Goal: Task Accomplishment & Management: Use online tool/utility

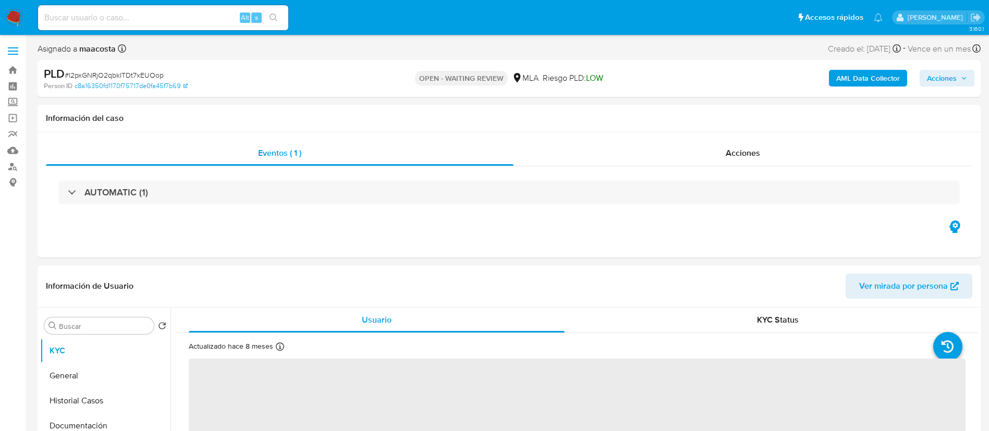
select select "10"
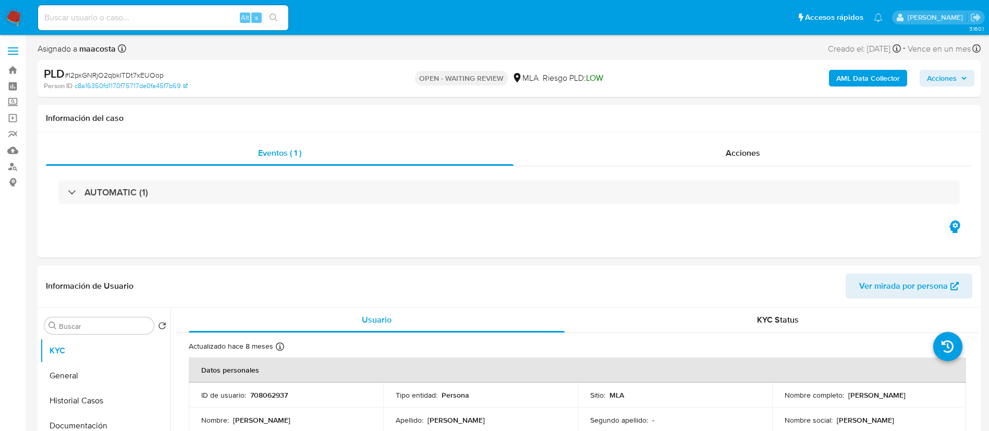
click at [206, 20] on input at bounding box center [163, 18] width 250 height 14
paste input "2377312513"
type input "2377312513"
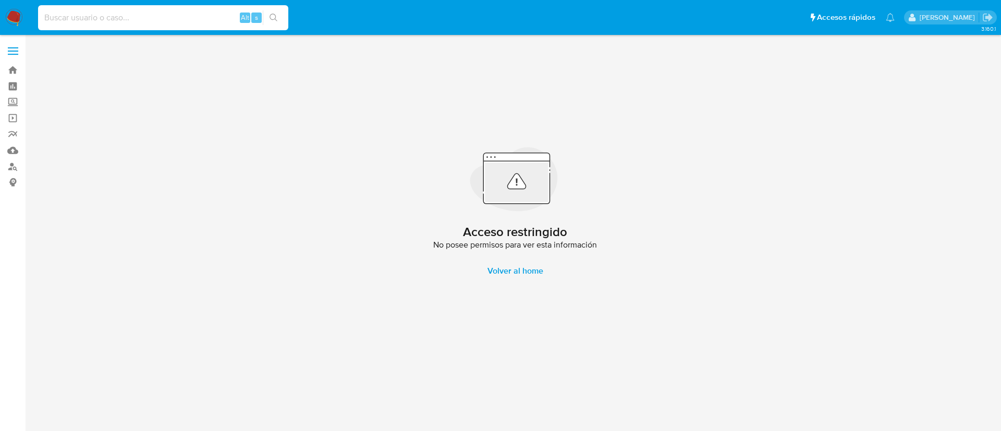
paste input "z1KPWvXjbkIRsxyGMnuneLdI"
click at [207, 23] on input at bounding box center [163, 18] width 250 height 14
type input "z1KPWvXjbkIRsxyGMnuneLdI"
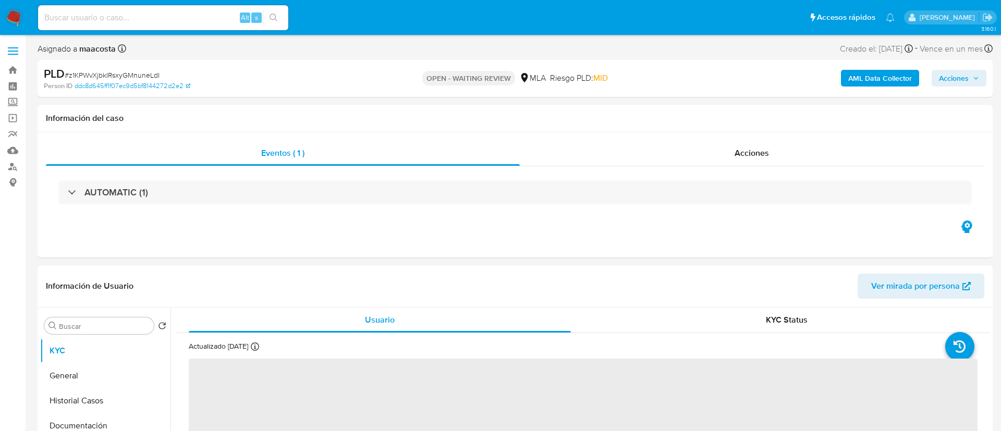
select select "10"
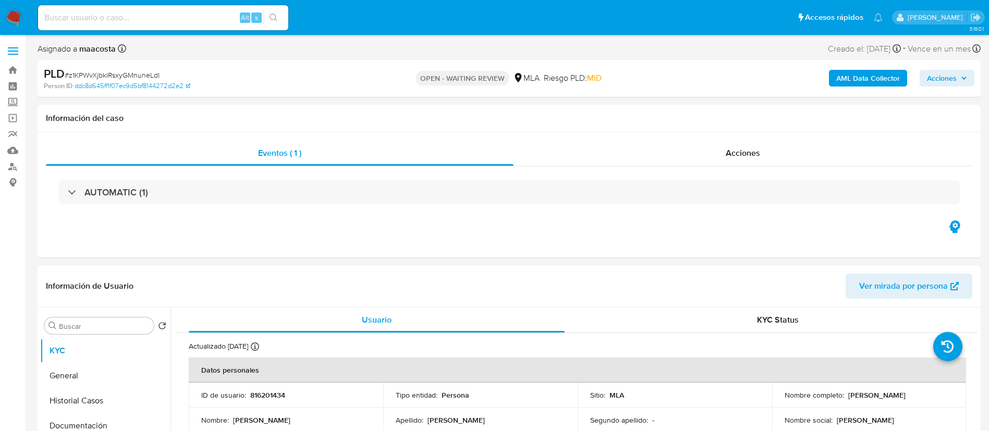
click at [893, 82] on b "AML Data Collector" at bounding box center [868, 78] width 64 height 17
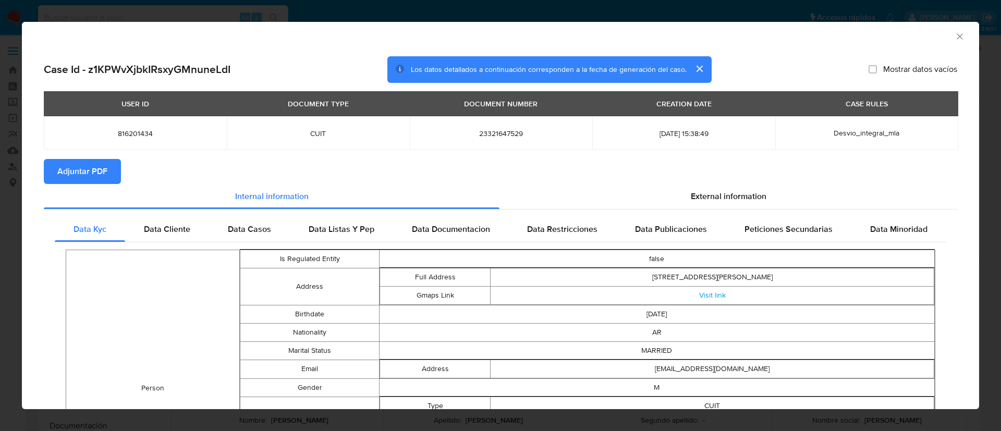
click at [83, 169] on span "Adjuntar PDF" at bounding box center [82, 171] width 50 height 23
click at [955, 40] on icon "Cerrar ventana" at bounding box center [960, 36] width 10 height 10
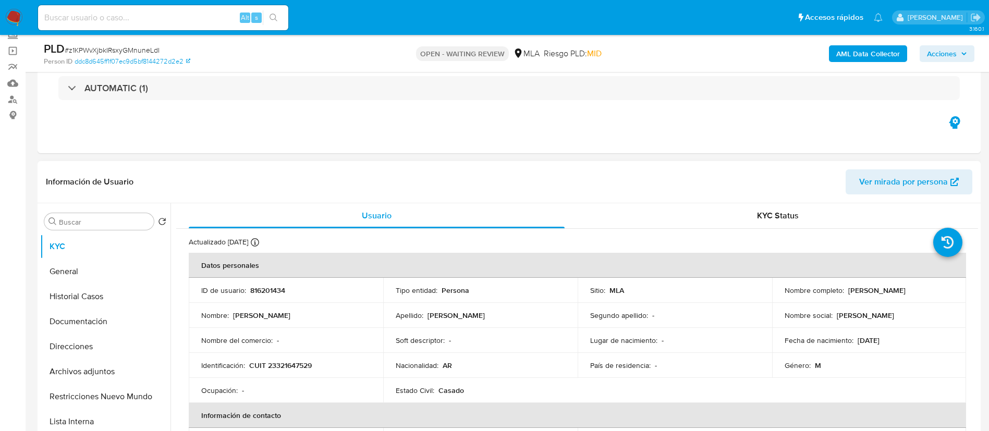
scroll to position [90, 0]
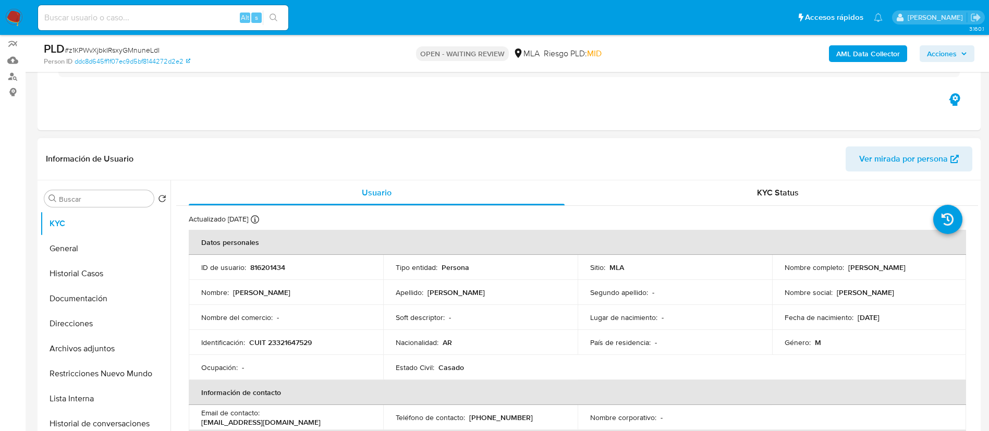
drag, startPoint x: 844, startPoint y: 266, endPoint x: 937, endPoint y: 269, distance: 93.4
click at [937, 269] on div "Nombre completo : Alvaro Fernando Gonzalez" at bounding box center [869, 267] width 169 height 9
copy div "Alvaro Fernando Gonzalez"
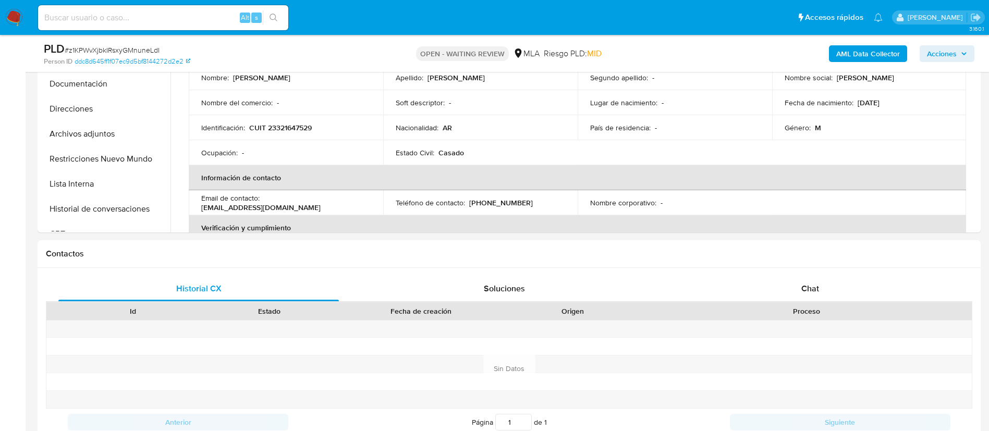
scroll to position [370, 0]
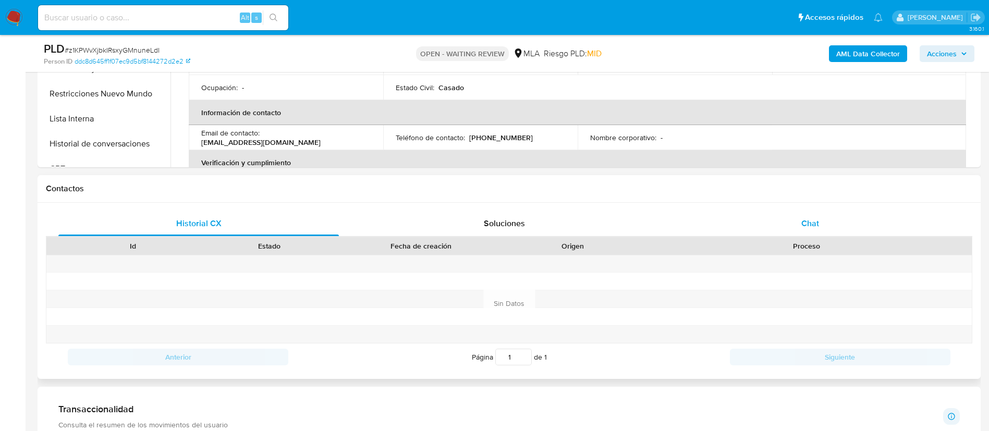
click at [830, 215] on div "Chat" at bounding box center [810, 223] width 281 height 25
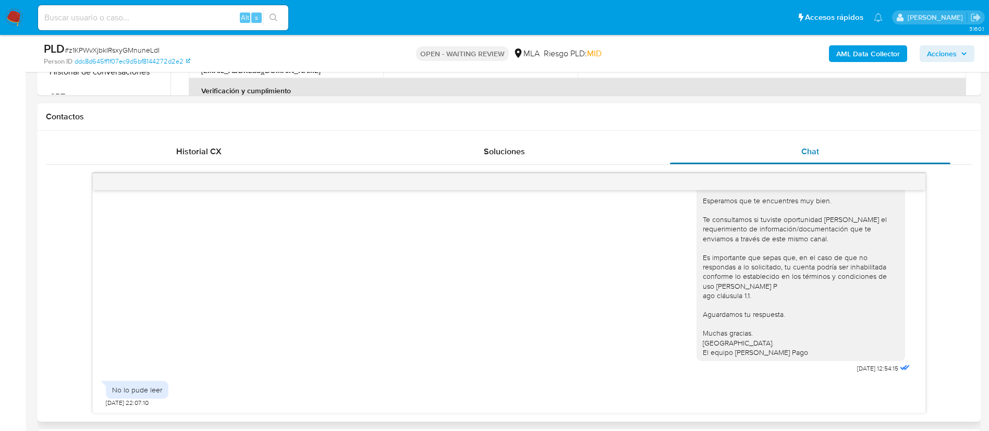
scroll to position [441, 0]
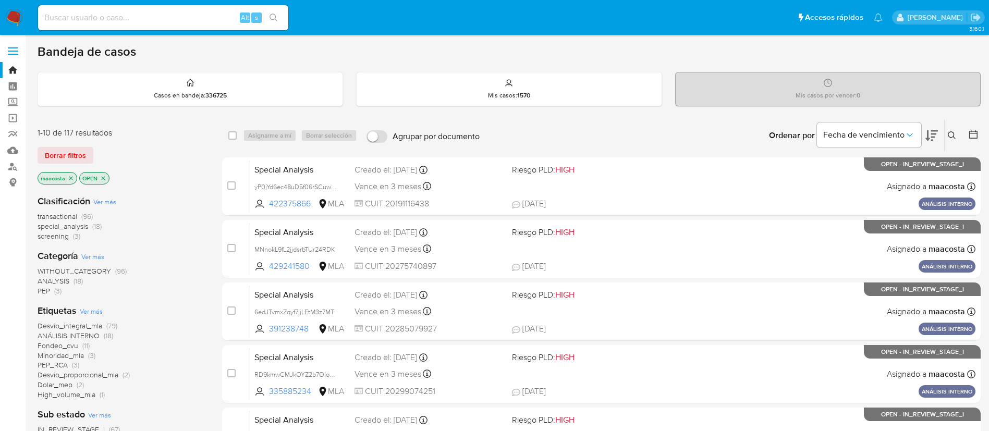
scroll to position [31, 0]
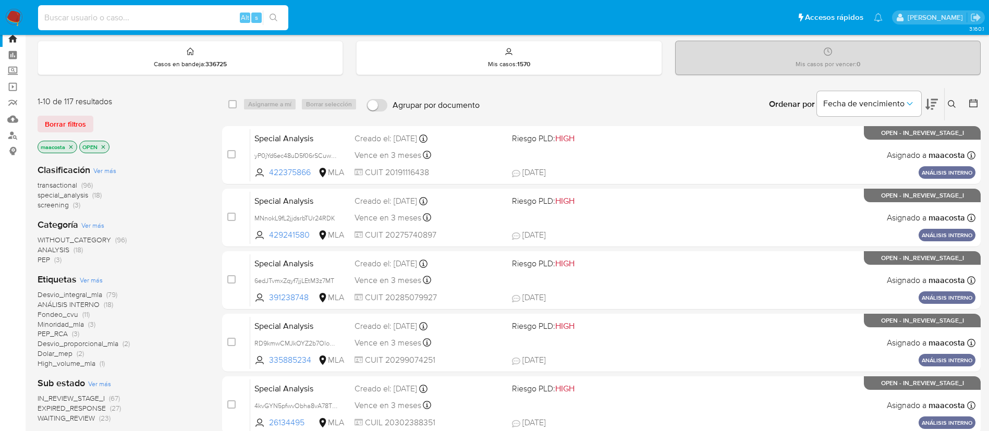
paste input "dDtr6jx0DcT7CIkQPHNOfXBY"
click at [186, 18] on input "dDtr6jx0DcT7CIkQPHNOfXBY" at bounding box center [163, 18] width 250 height 14
type input "dDtr6jx0DcT7CIkQPHNOfXBY"
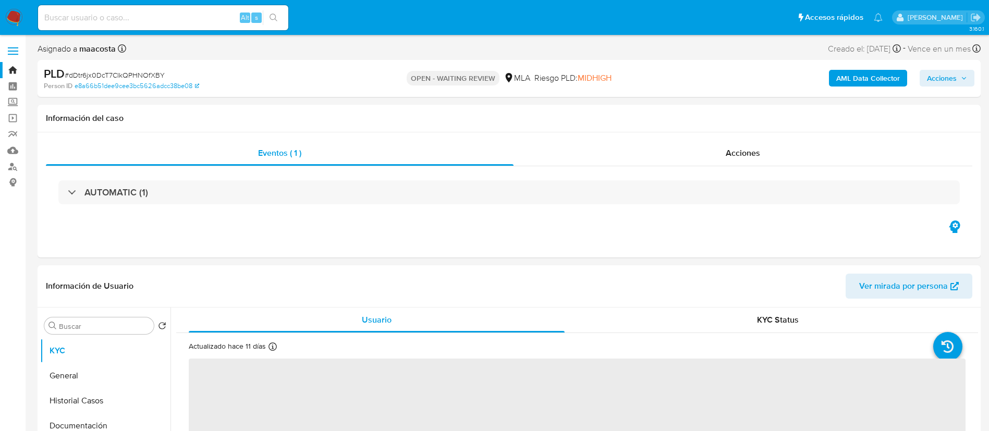
select select "10"
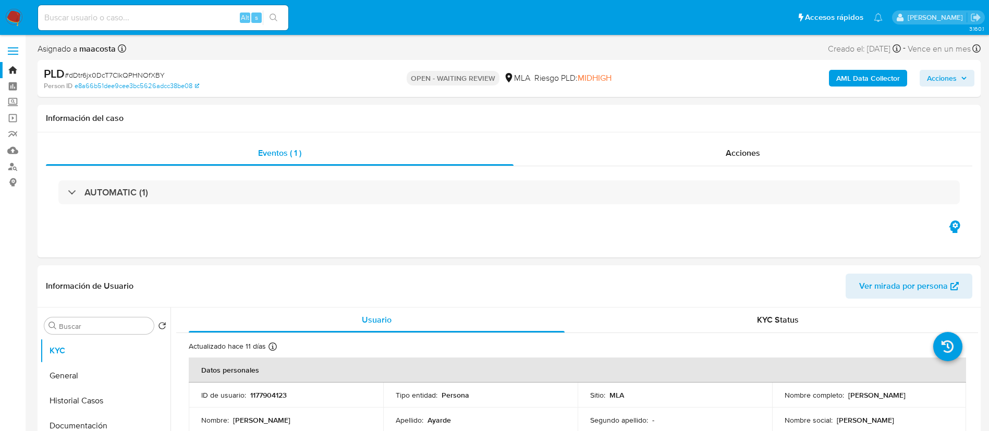
click at [896, 80] on b "AML Data Collector" at bounding box center [868, 78] width 64 height 17
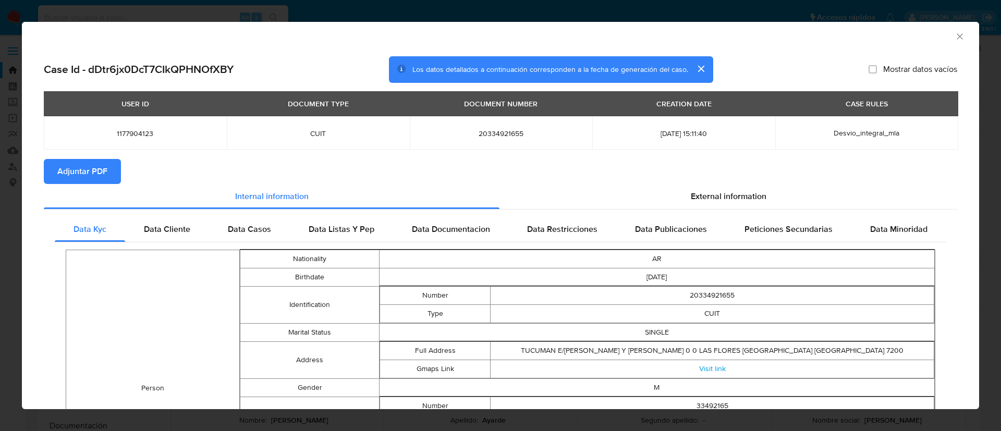
click at [83, 169] on span "Adjuntar PDF" at bounding box center [82, 171] width 50 height 23
click at [955, 40] on icon "Cerrar ventana" at bounding box center [960, 36] width 10 height 10
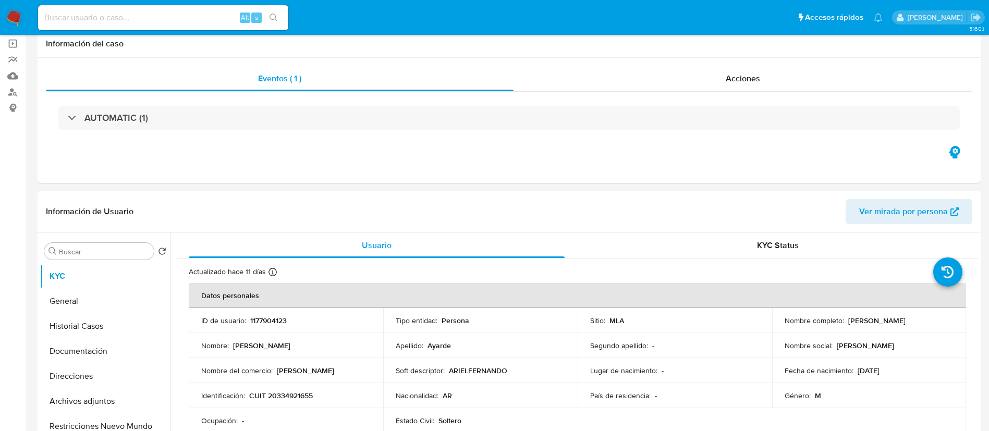
scroll to position [82, 0]
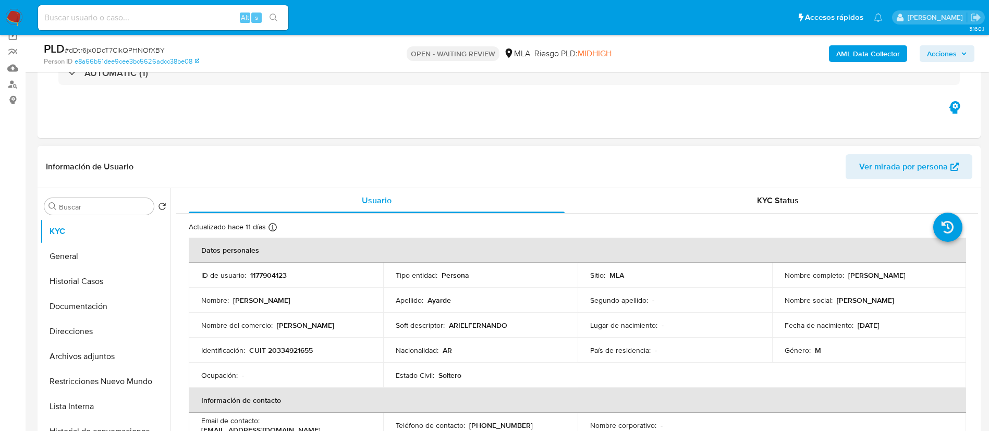
drag, startPoint x: 843, startPoint y: 275, endPoint x: 925, endPoint y: 273, distance: 81.4
click at [925, 273] on div "Nombre completo : Ariel Fernando Ayarde" at bounding box center [869, 275] width 169 height 9
copy div "Ariel Fernando Ayarde"
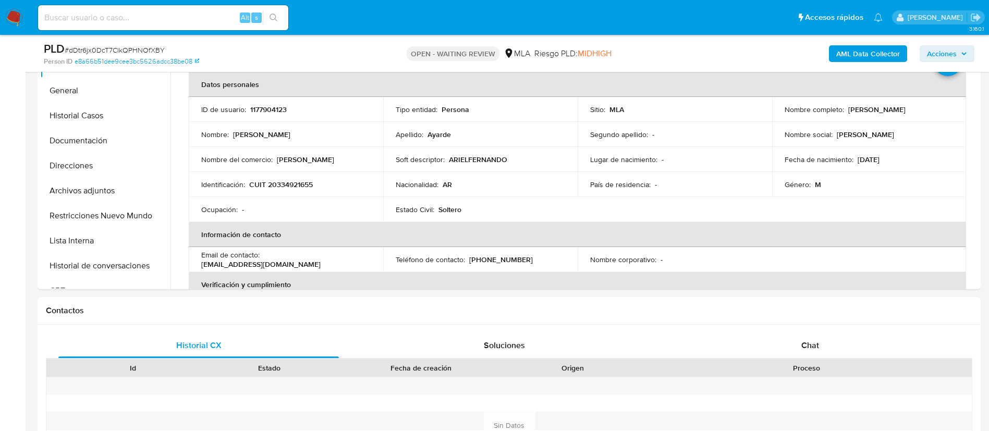
scroll to position [261, 0]
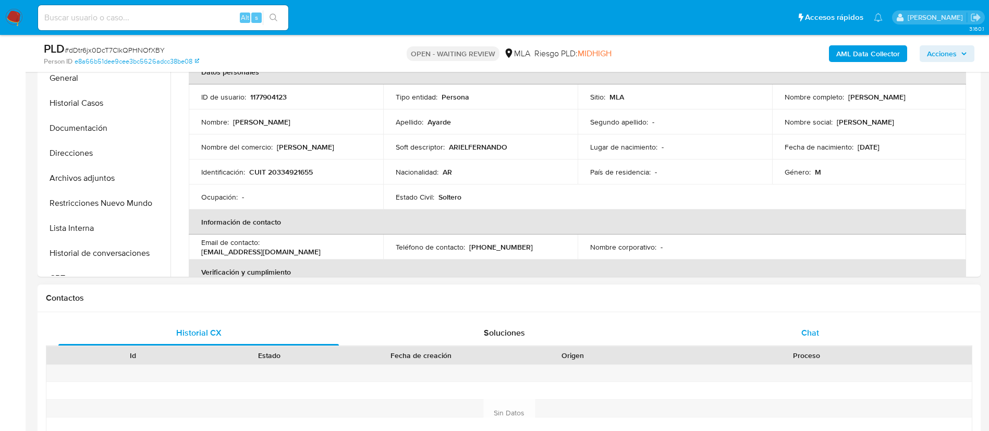
click at [809, 329] on span "Chat" at bounding box center [810, 333] width 18 height 12
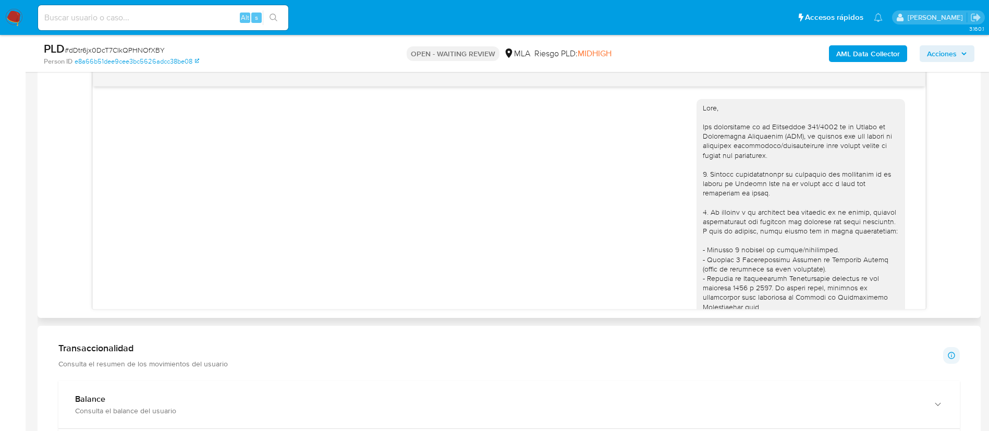
scroll to position [409, 0]
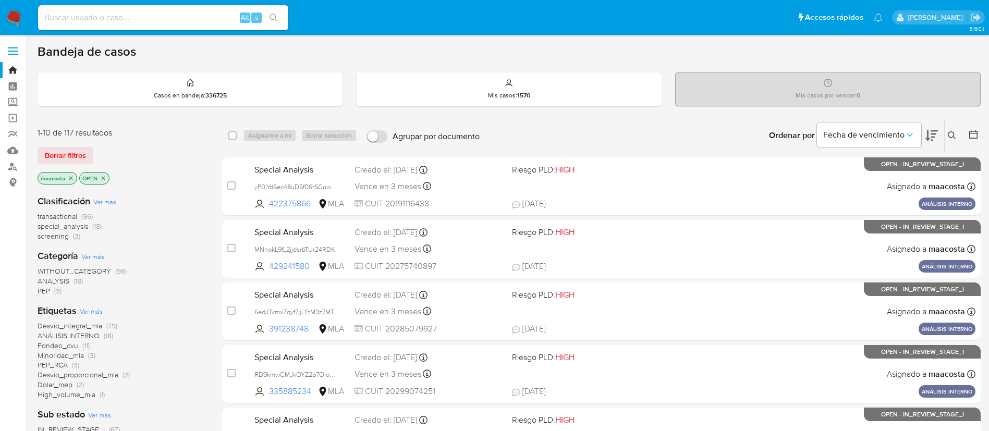
paste input "Up50Q6ZHgBf79M9KJAaWbZLp"
click at [193, 22] on input "Up50Q6ZHgBf79M9KJAaWbZLp" at bounding box center [163, 18] width 250 height 14
type input "Up50Q6ZHgBf79M9KJAaWbZLp"
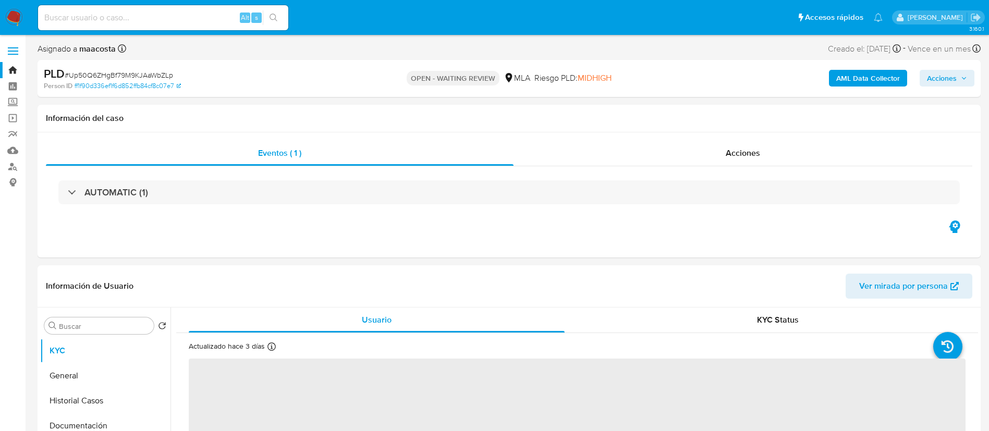
select select "10"
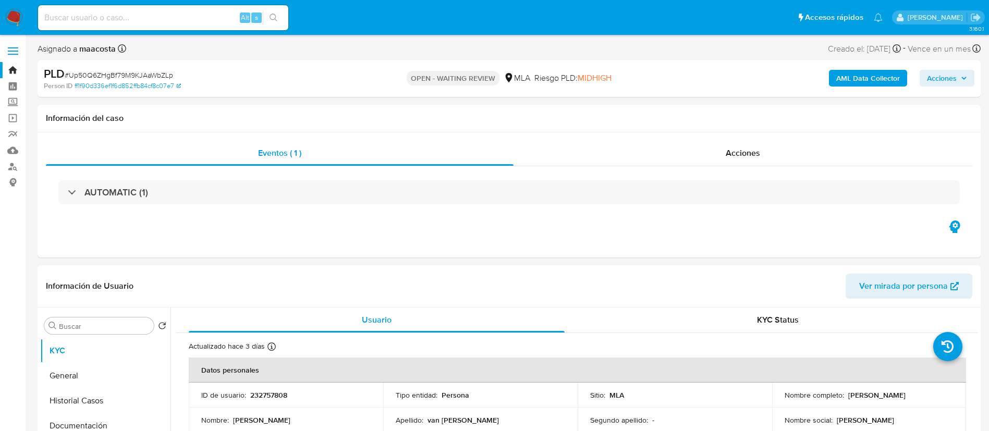
click at [896, 80] on b "AML Data Collector" at bounding box center [868, 78] width 64 height 17
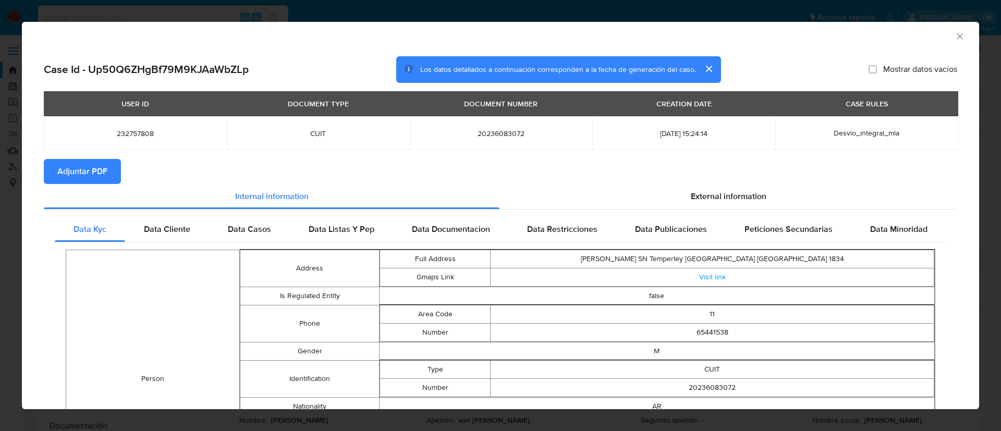
click at [83, 169] on span "Adjuntar PDF" at bounding box center [82, 171] width 50 height 23
click at [955, 40] on icon "Cerrar ventana" at bounding box center [960, 36] width 10 height 10
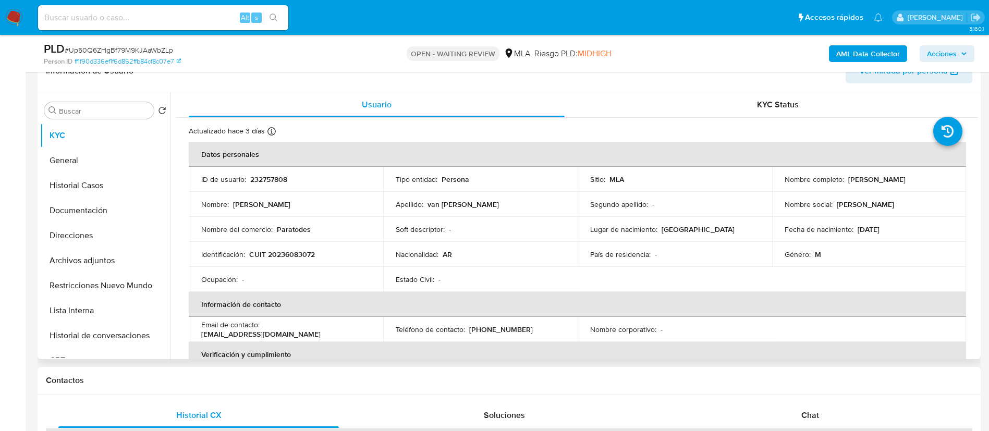
scroll to position [189, 0]
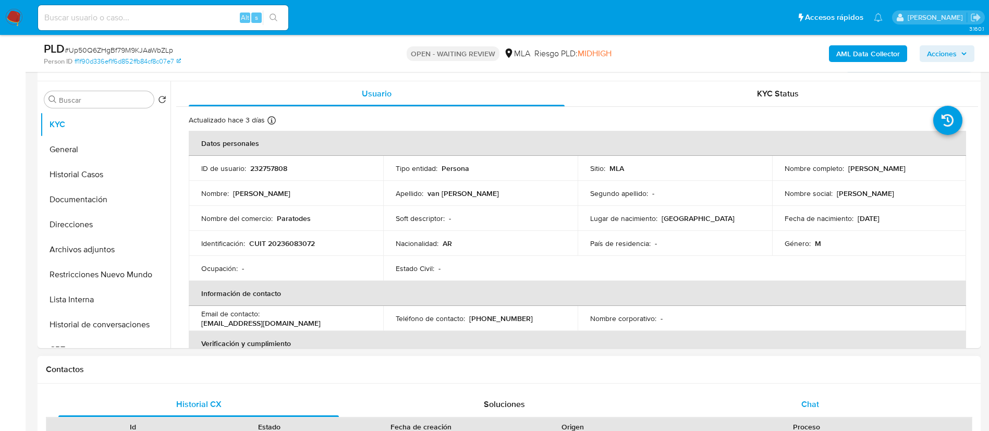
click at [801, 403] on span "Chat" at bounding box center [810, 404] width 18 height 12
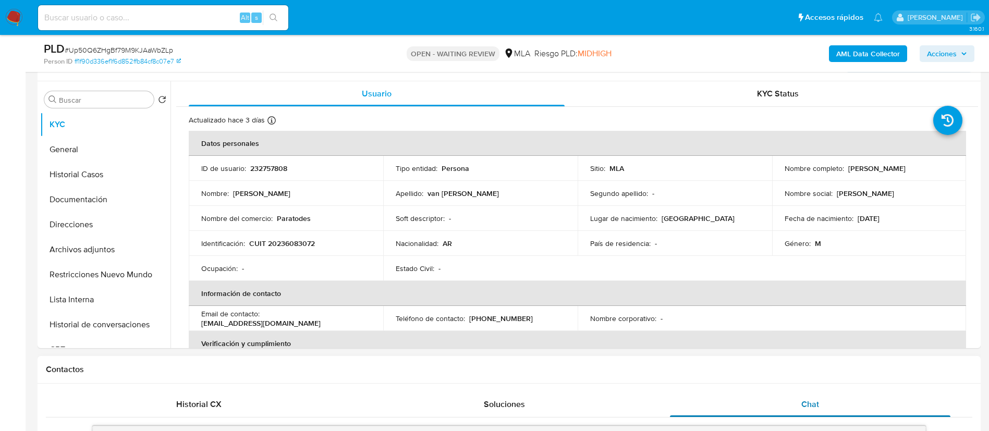
scroll to position [419, 0]
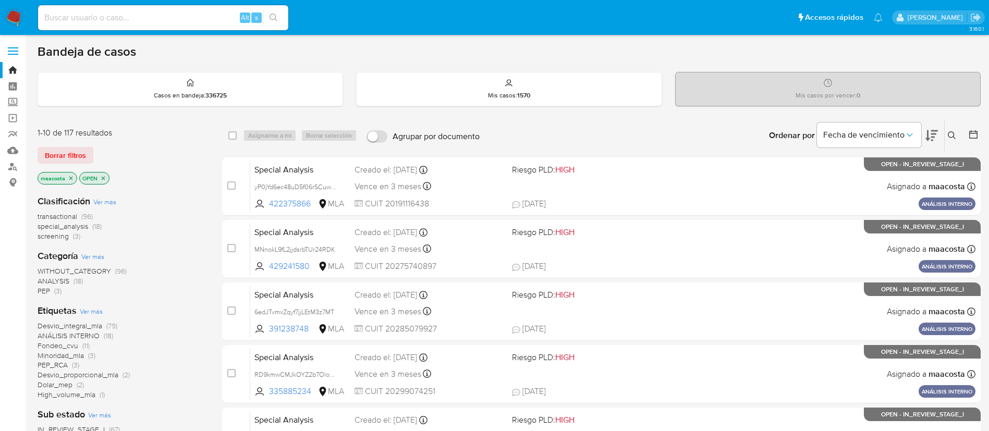
paste input "w5Q33oJ2IA8WB3ACikwwVMeD"
click at [150, 21] on input "w5Q33oJ2IA8WB3ACikwwVMeD" at bounding box center [163, 18] width 250 height 14
type input "w5Q33oJ2IA8WB3ACikwwVMeD"
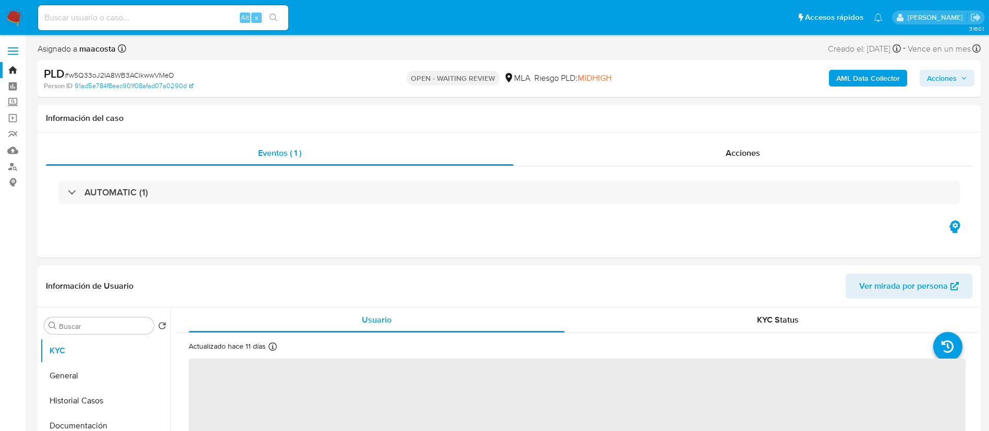
select select "10"
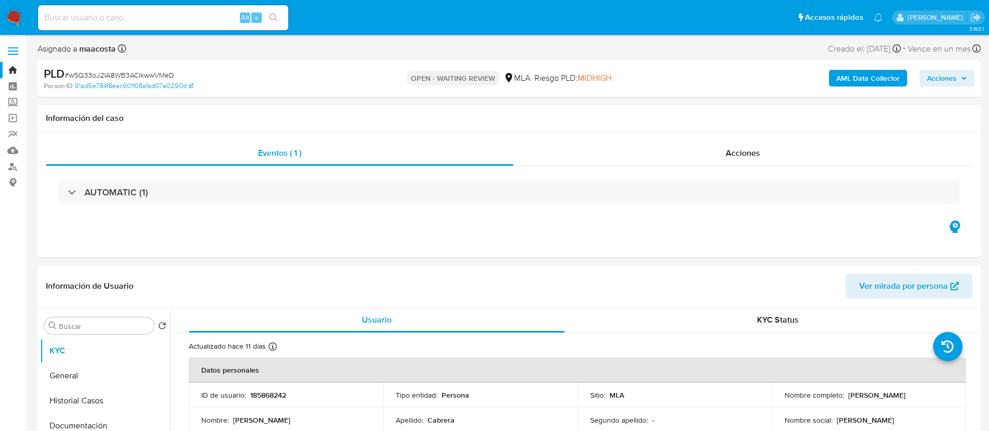
click at [896, 80] on b "AML Data Collector" at bounding box center [868, 78] width 64 height 17
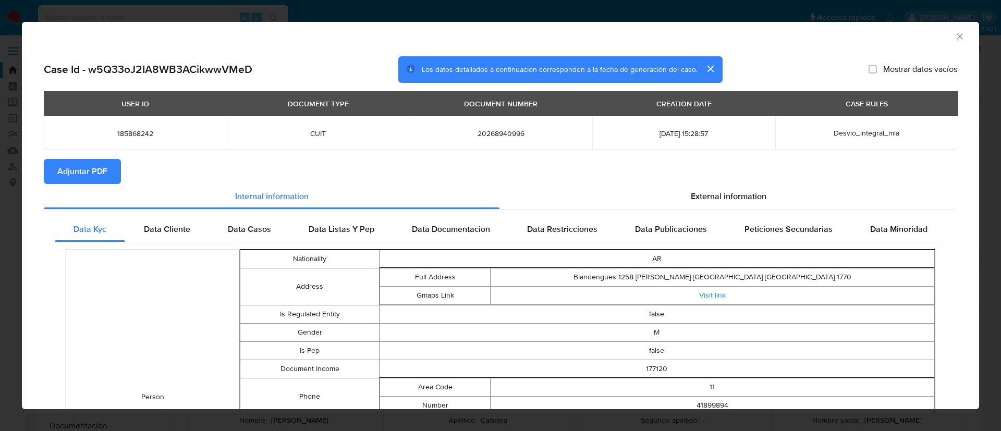
click at [83, 169] on span "Adjuntar PDF" at bounding box center [82, 171] width 50 height 23
click at [955, 40] on icon "Cerrar ventana" at bounding box center [960, 36] width 10 height 10
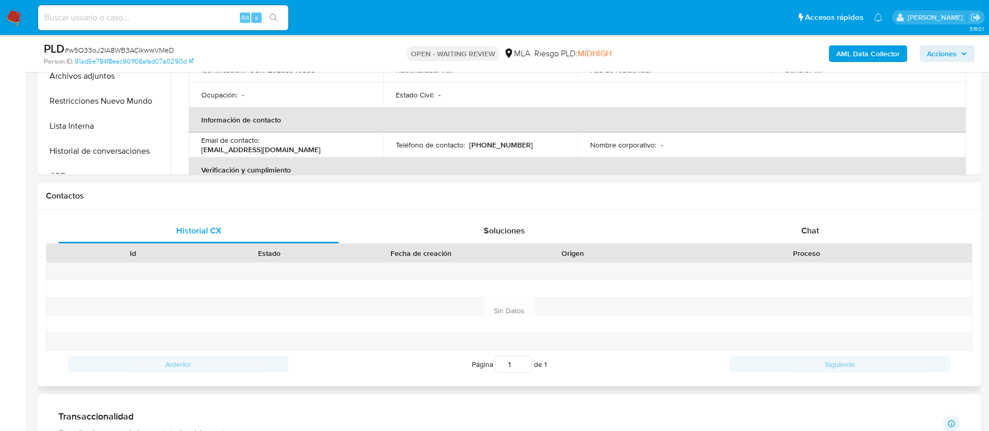
scroll to position [421, 0]
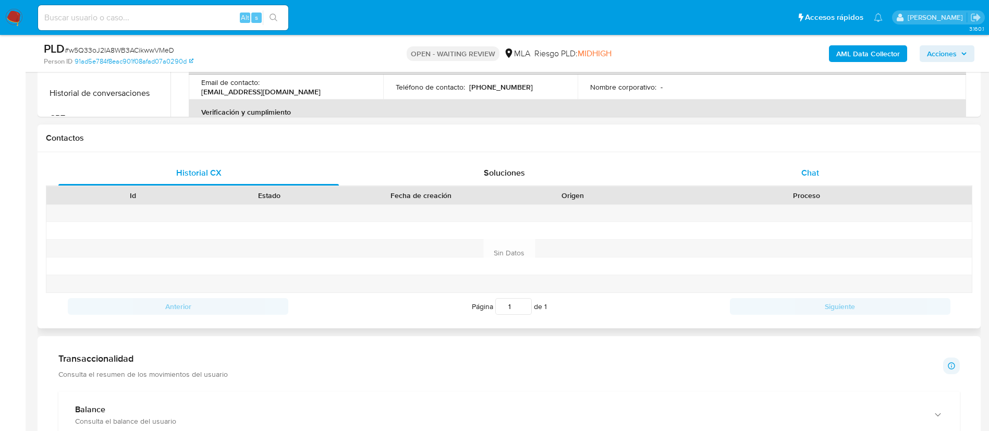
click at [809, 179] on div "Chat" at bounding box center [810, 173] width 281 height 25
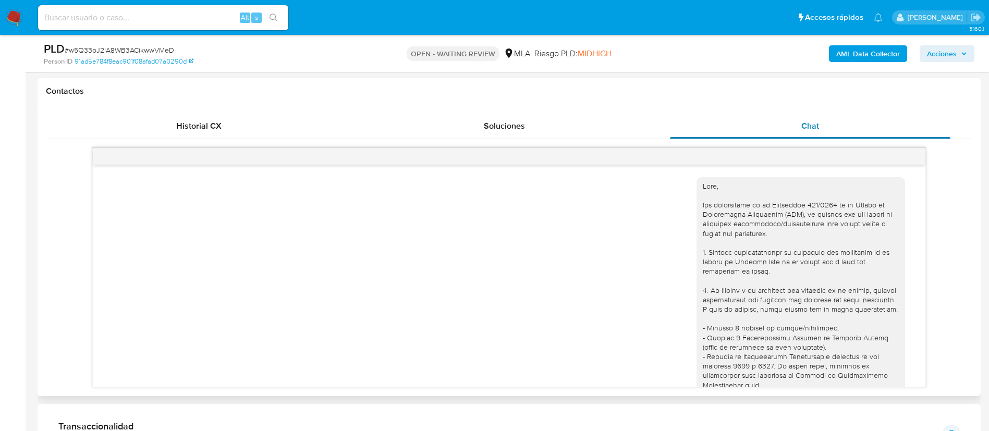
scroll to position [554, 0]
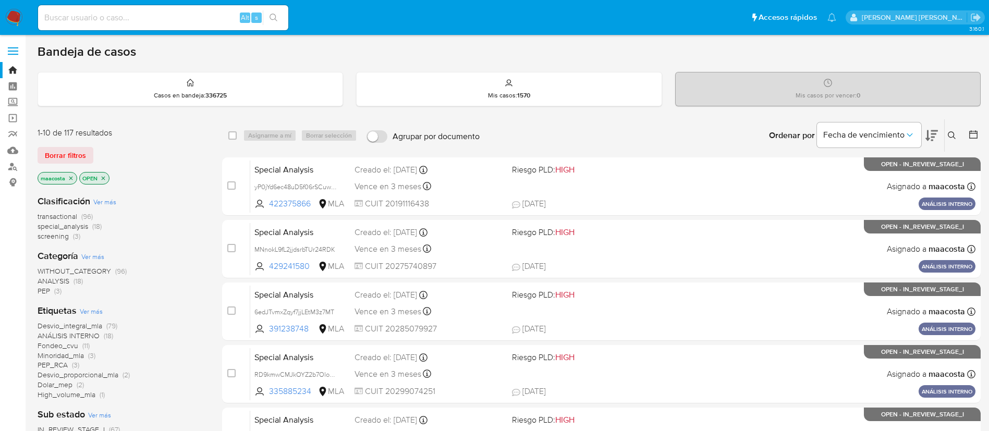
paste input "AXrhMe9wJ1GKfqLFVQRcEx5g"
click at [169, 22] on input at bounding box center [163, 18] width 250 height 14
type input "AXrhMe9wJ1GKfqLFVQRcEx5g"
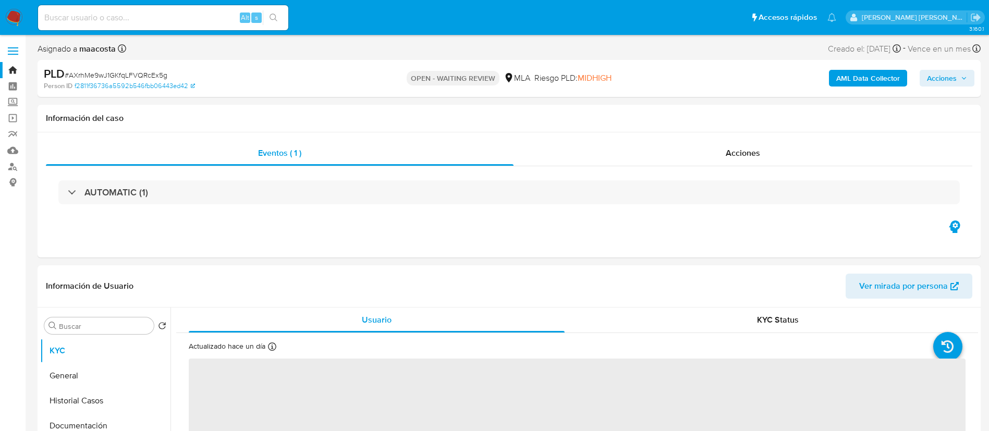
select select "10"
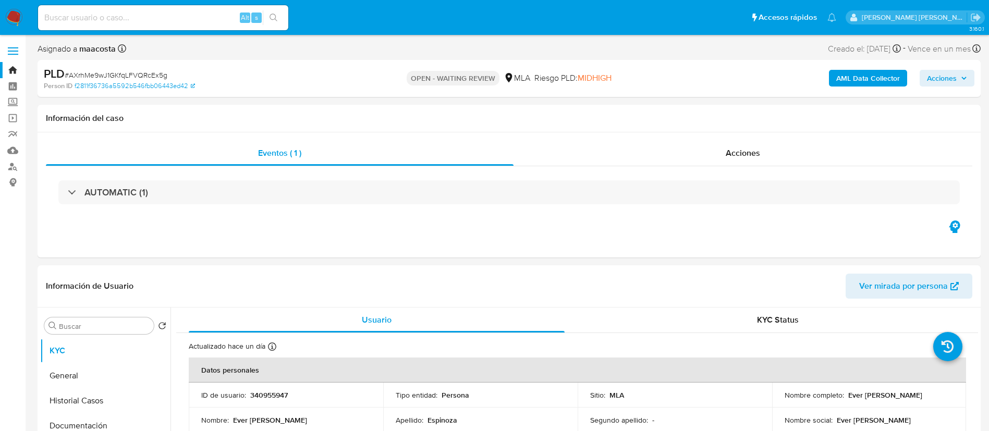
click at [896, 80] on b "AML Data Collector" at bounding box center [868, 78] width 64 height 17
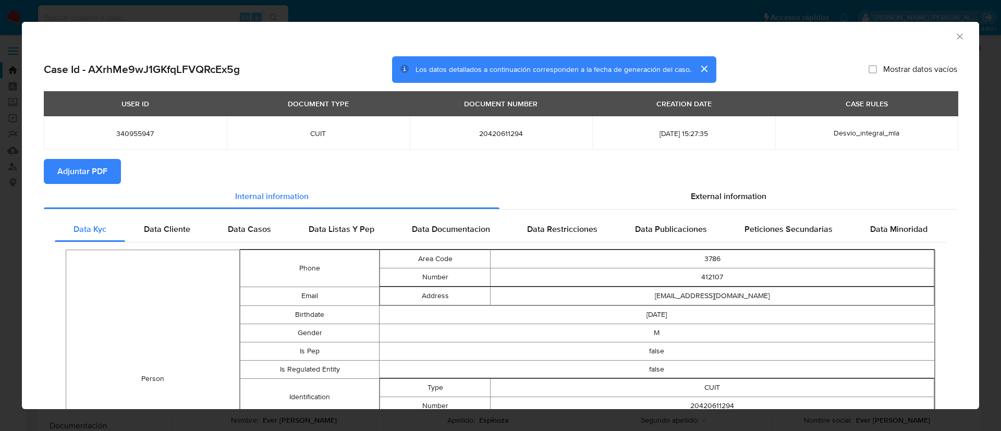
click at [83, 169] on span "Adjuntar PDF" at bounding box center [82, 171] width 50 height 23
click at [955, 40] on icon "Cerrar ventana" at bounding box center [960, 36] width 10 height 10
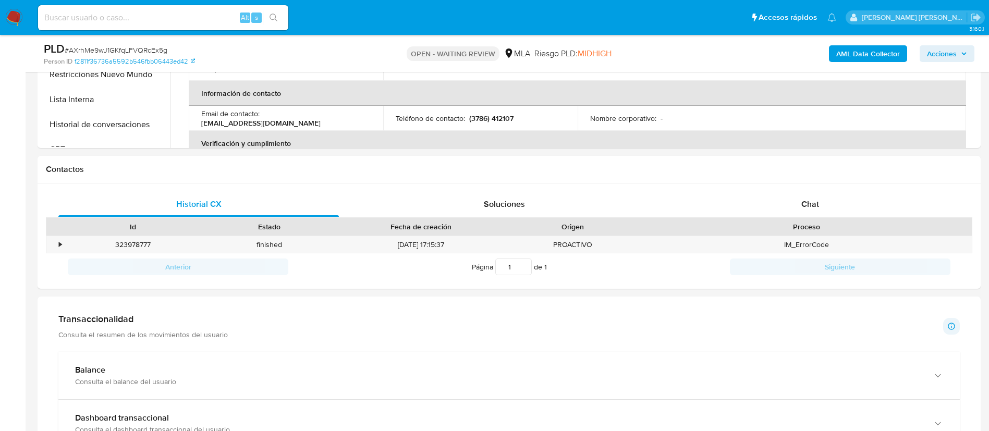
scroll to position [438, 0]
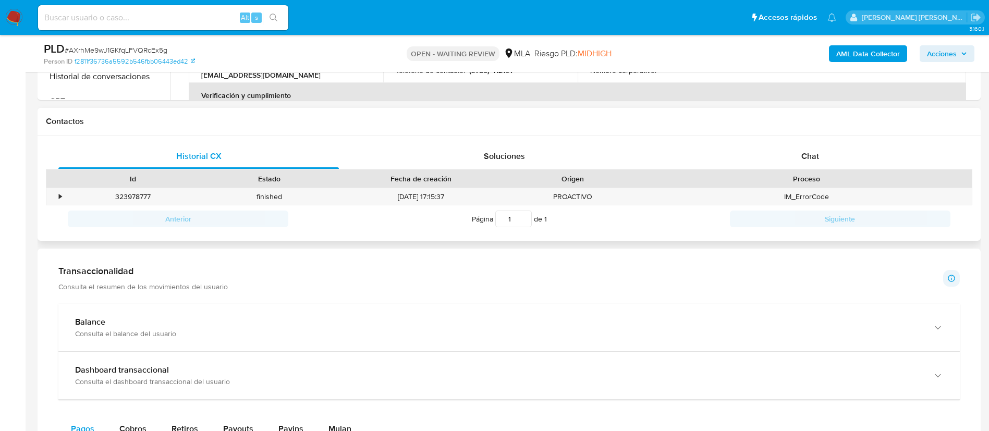
click at [809, 170] on div "Proceso" at bounding box center [806, 179] width 331 height 18
click at [821, 159] on div "Chat" at bounding box center [810, 156] width 281 height 25
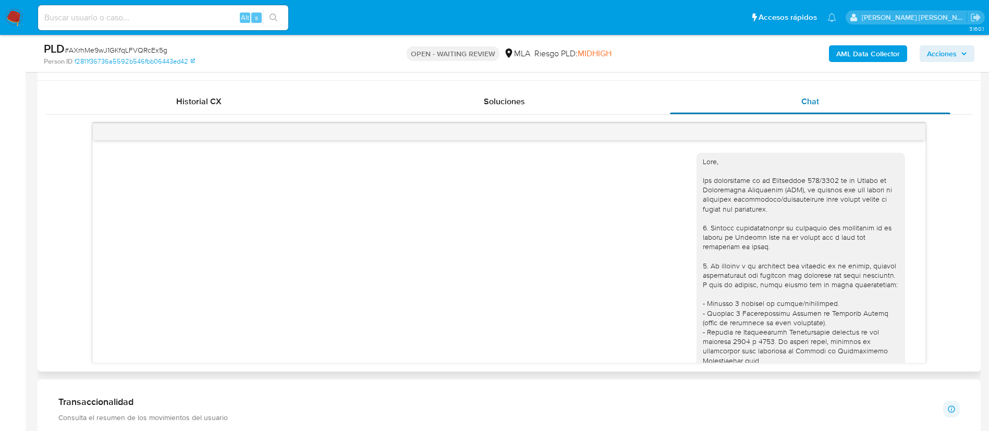
scroll to position [661, 0]
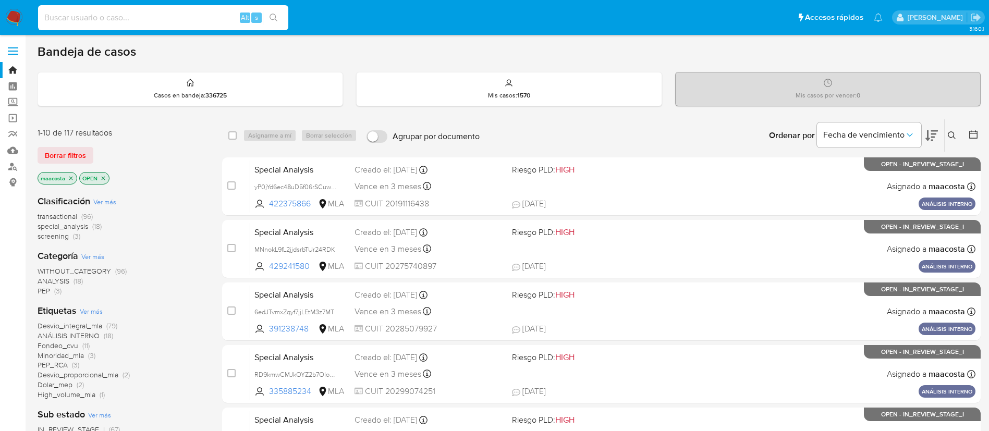
click at [202, 11] on input at bounding box center [163, 18] width 250 height 14
paste input "v7ttLLzEhpSO2ALtlFCaJH6D"
type input "v7ttLLzEhpSO2ALtlFCaJH6D"
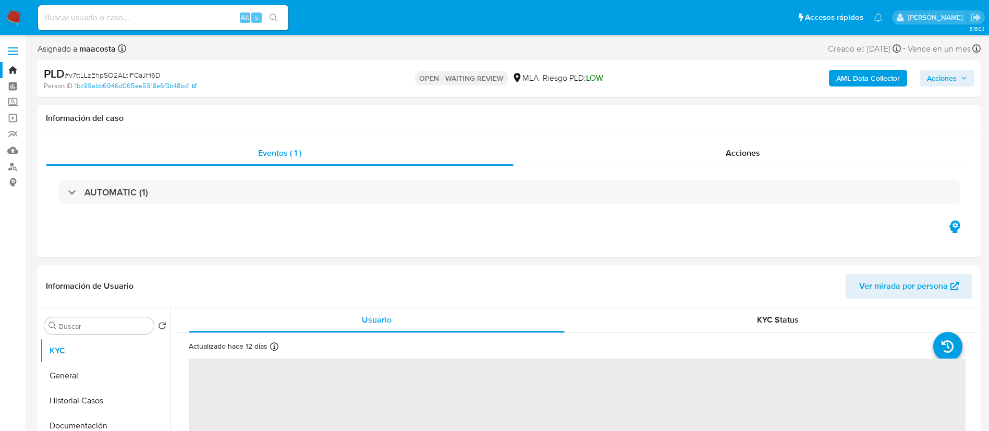
select select "10"
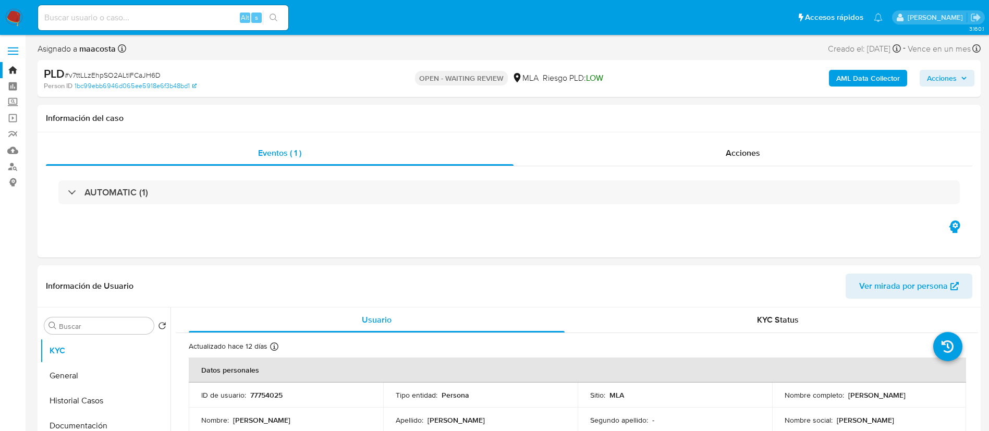
click at [896, 80] on b "AML Data Collector" at bounding box center [868, 78] width 64 height 17
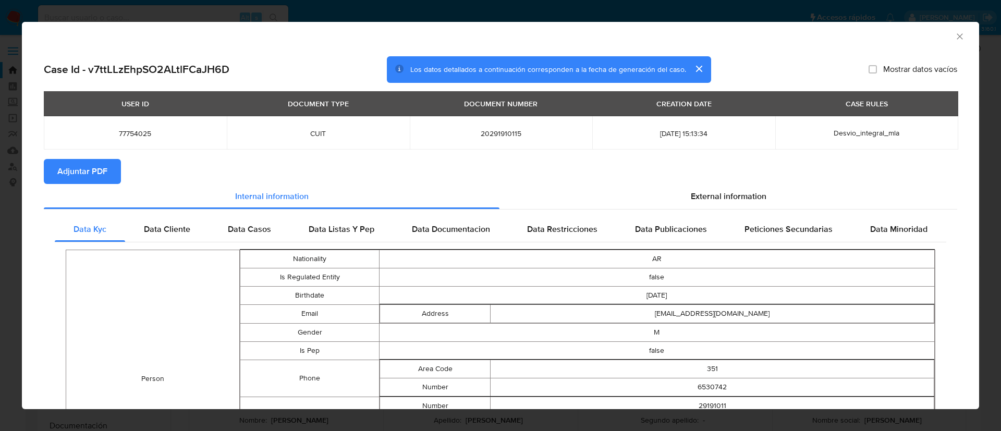
click at [83, 169] on span "Adjuntar PDF" at bounding box center [82, 171] width 50 height 23
click at [955, 40] on icon "Cerrar ventana" at bounding box center [960, 36] width 10 height 10
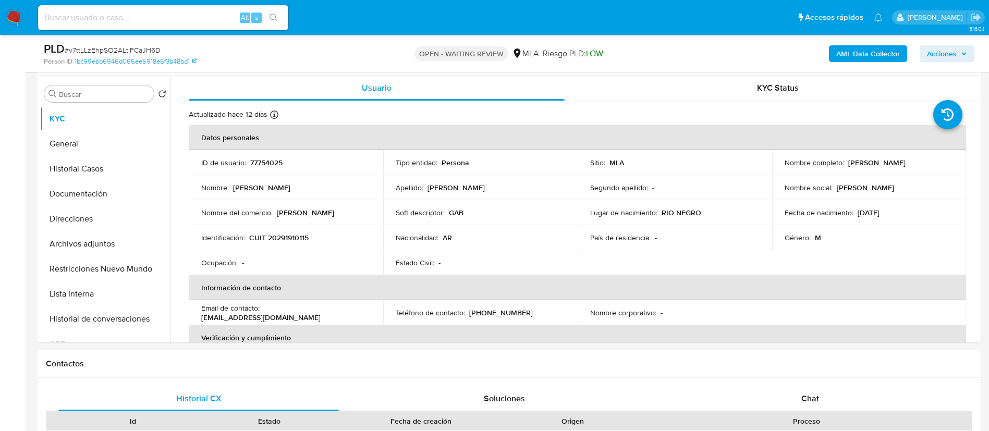
scroll to position [222, 0]
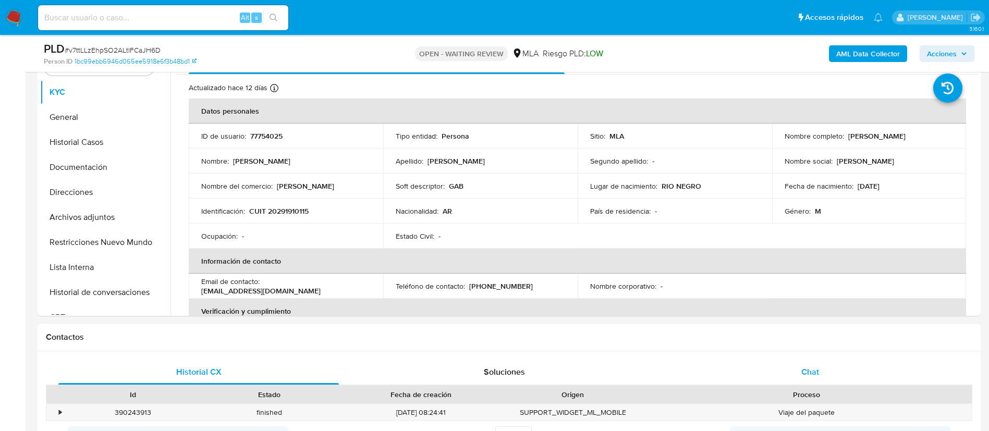
click at [810, 373] on span "Chat" at bounding box center [810, 372] width 18 height 12
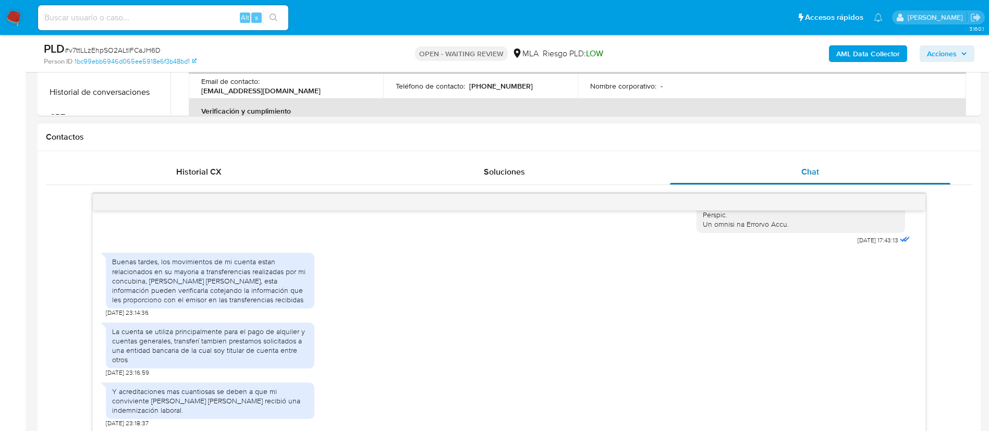
scroll to position [469, 0]
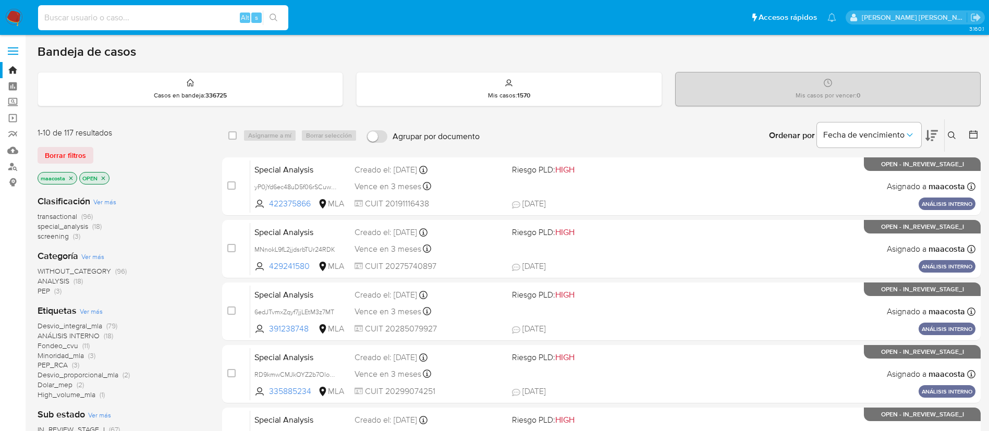
paste input "o2msdaxWAlQD2OZkAhKxl2Kn"
click at [212, 18] on input at bounding box center [163, 18] width 250 height 14
type input "o2msdaxWAlQD2OZkAhKxl2Kn"
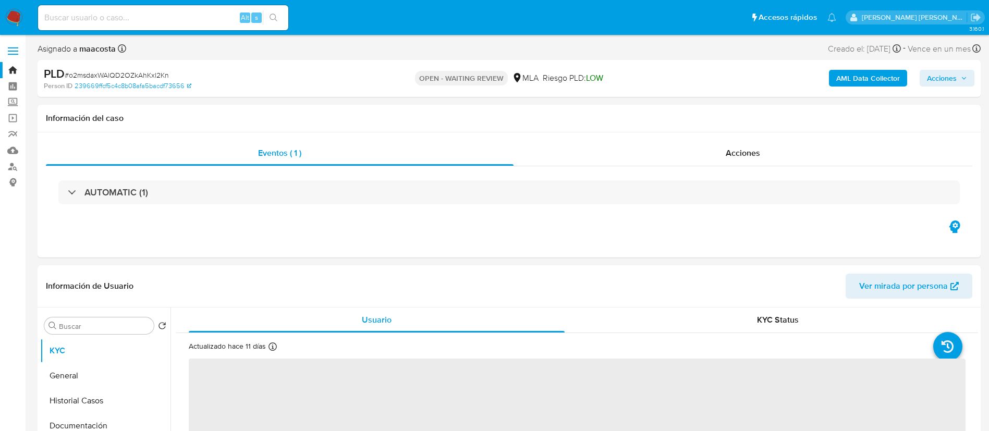
select select "10"
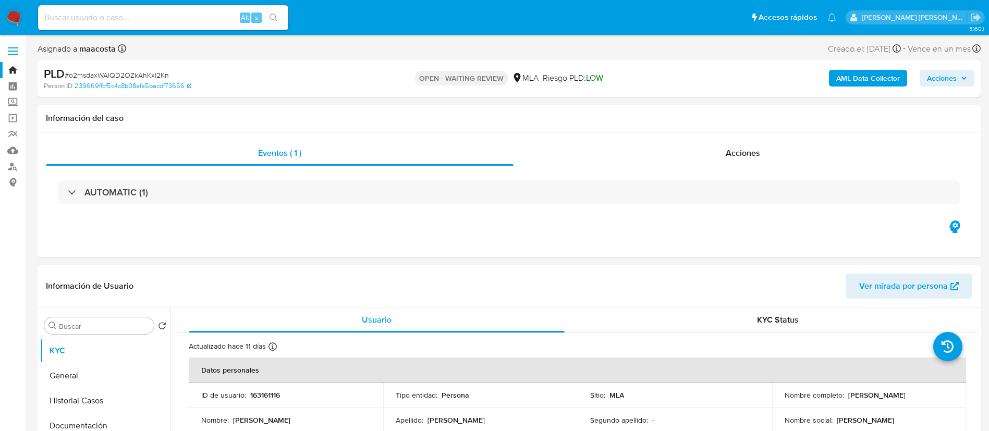
click at [902, 82] on button "AML Data Collector" at bounding box center [868, 78] width 78 height 17
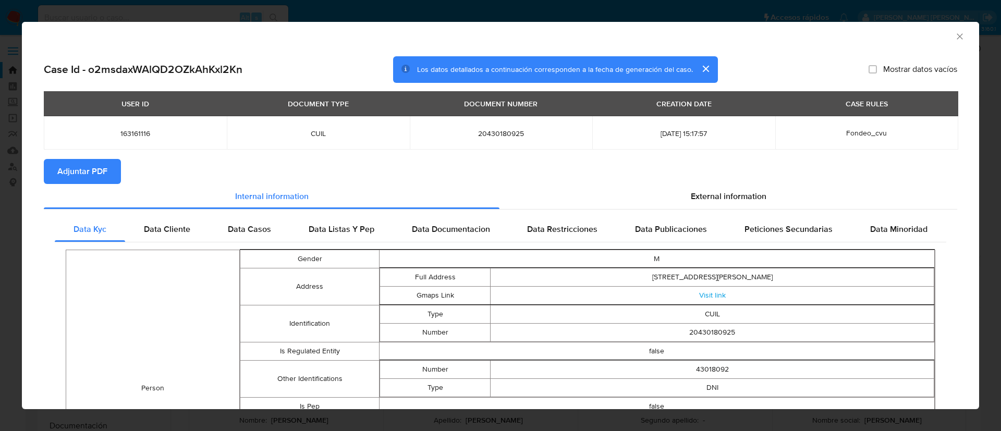
click at [83, 169] on span "Adjuntar PDF" at bounding box center [82, 171] width 50 height 23
click at [955, 40] on icon "Cerrar ventana" at bounding box center [960, 36] width 10 height 10
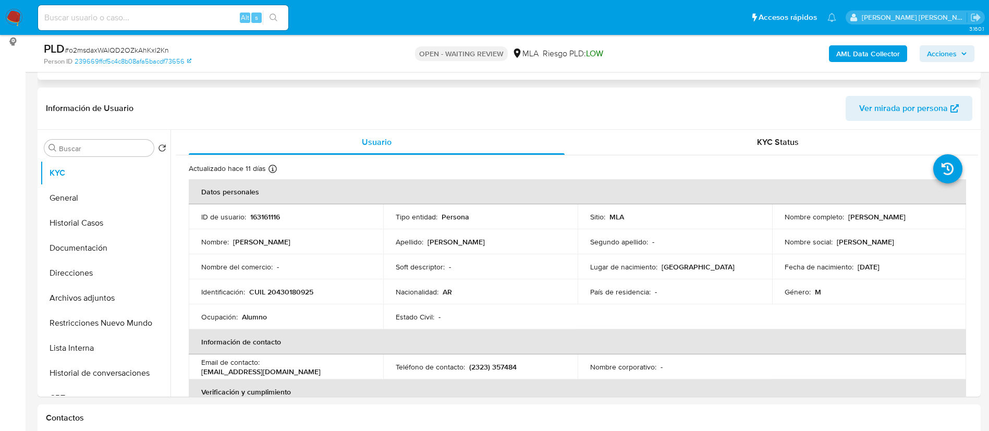
scroll to position [226, 0]
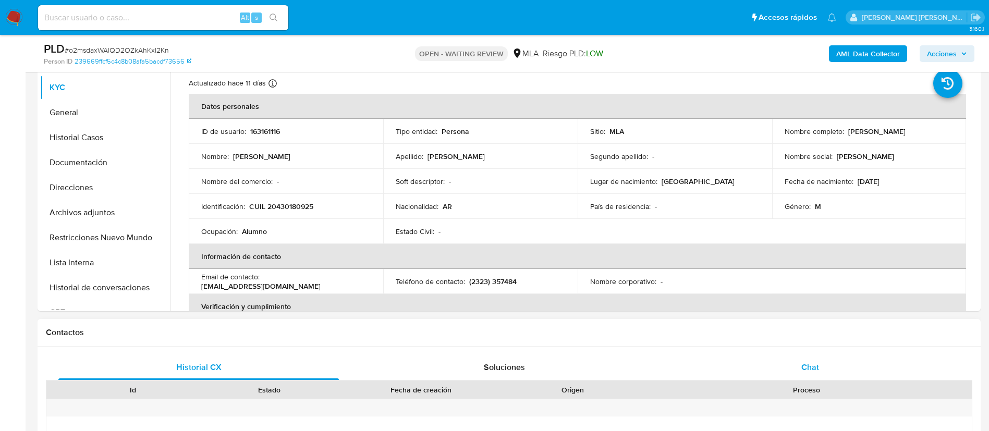
click at [809, 369] on span "Chat" at bounding box center [810, 367] width 18 height 12
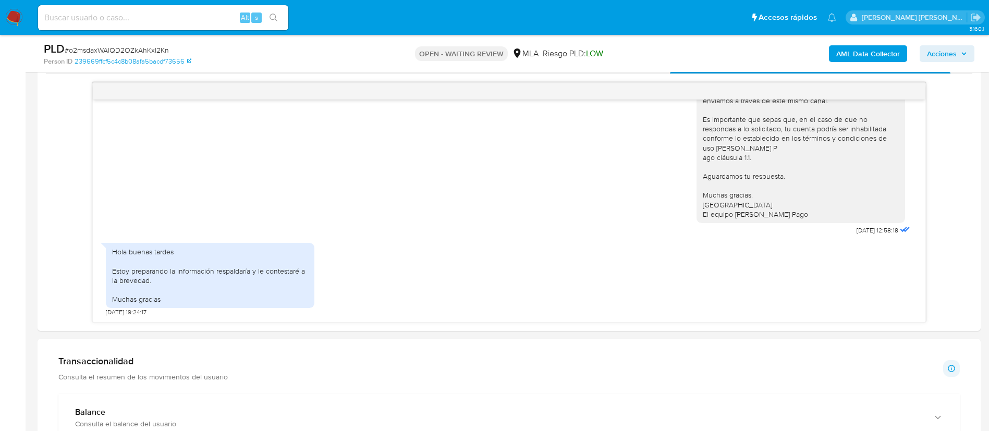
scroll to position [533, 0]
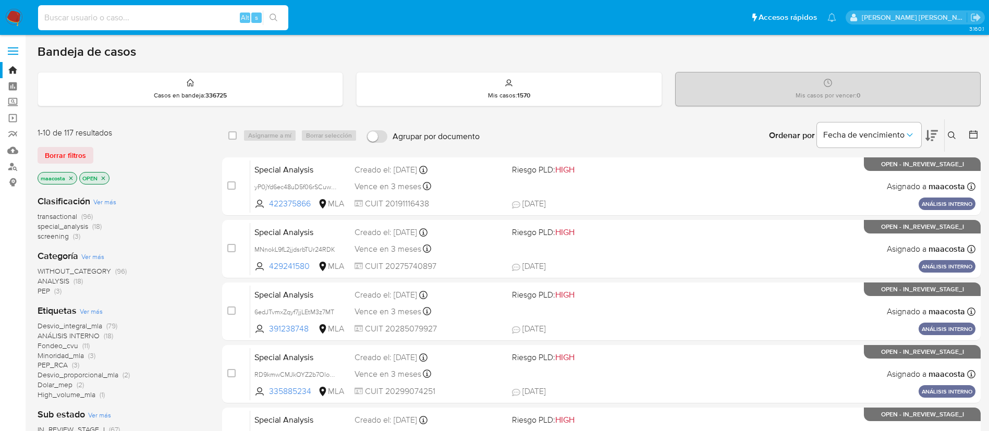
paste input "EbRb3t2Y1S3GTCfBqad3tESE"
click at [168, 13] on input at bounding box center [163, 18] width 250 height 14
type input "EbRb3t2Y1S3GTCfBqad3tESE"
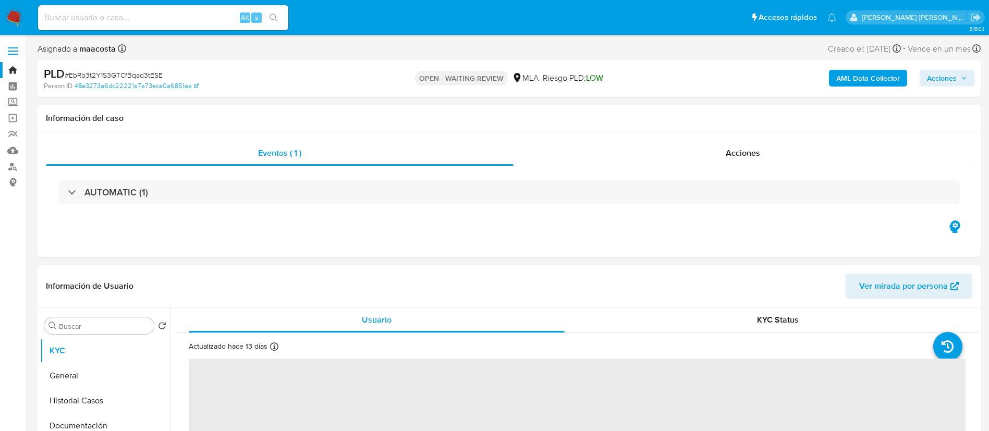
select select "10"
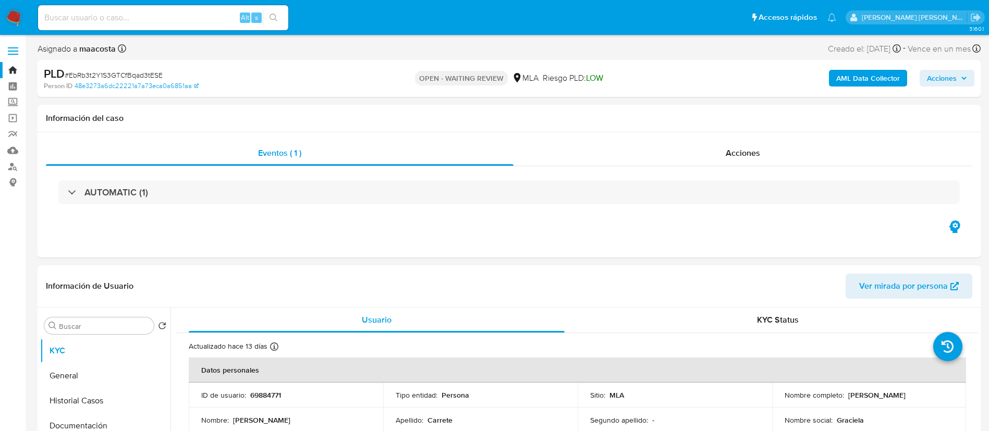
click at [902, 82] on button "AML Data Collector" at bounding box center [868, 78] width 78 height 17
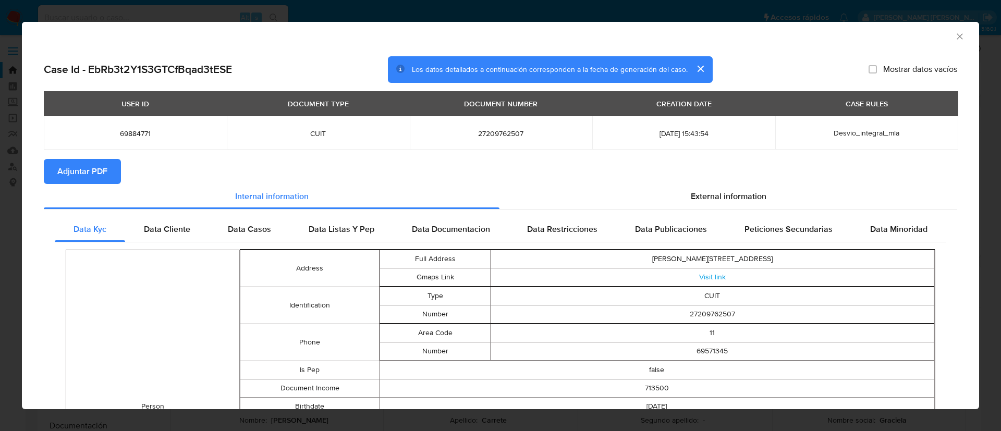
click at [83, 169] on span "Adjuntar PDF" at bounding box center [82, 171] width 50 height 23
click at [955, 40] on icon "Cerrar ventana" at bounding box center [960, 36] width 10 height 10
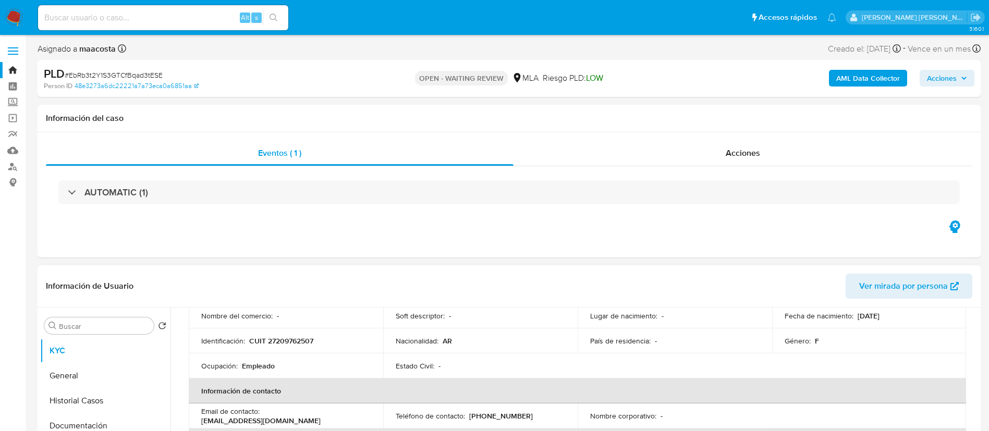
scroll to position [136, 0]
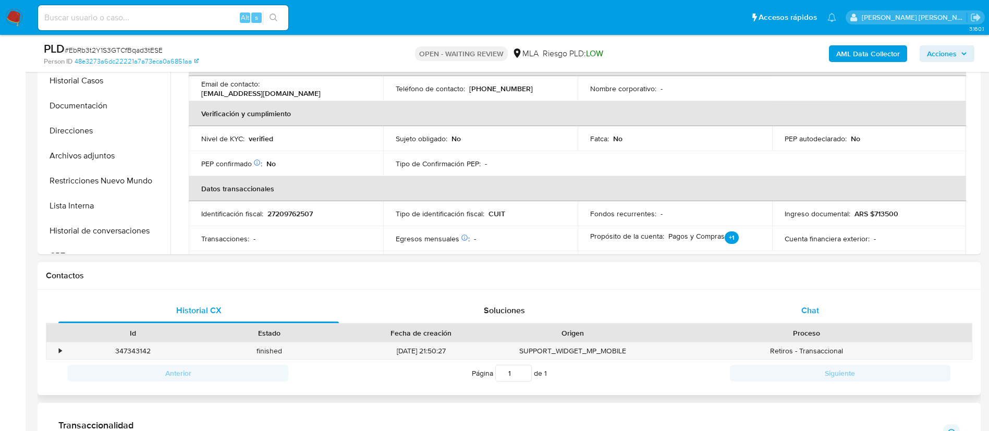
click at [818, 316] on span "Chat" at bounding box center [810, 311] width 18 height 12
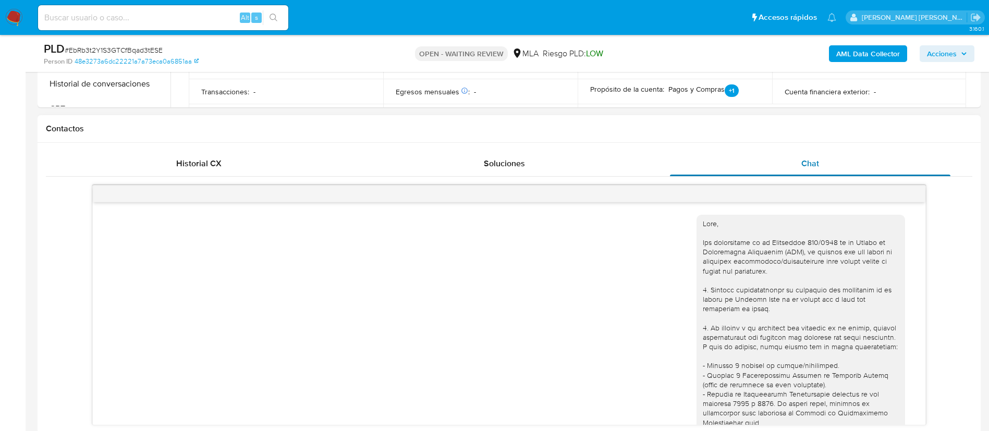
scroll to position [419, 0]
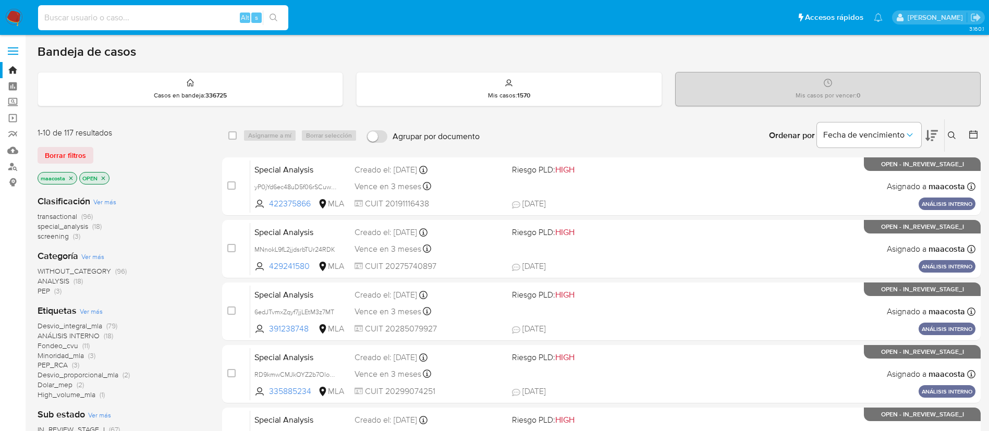
paste input "CUn01hlQTaQj7nLjMkG9vj1o"
click at [174, 23] on input at bounding box center [163, 18] width 250 height 14
type input "CUn01hlQTaQj7nLjMkG9vj1o"
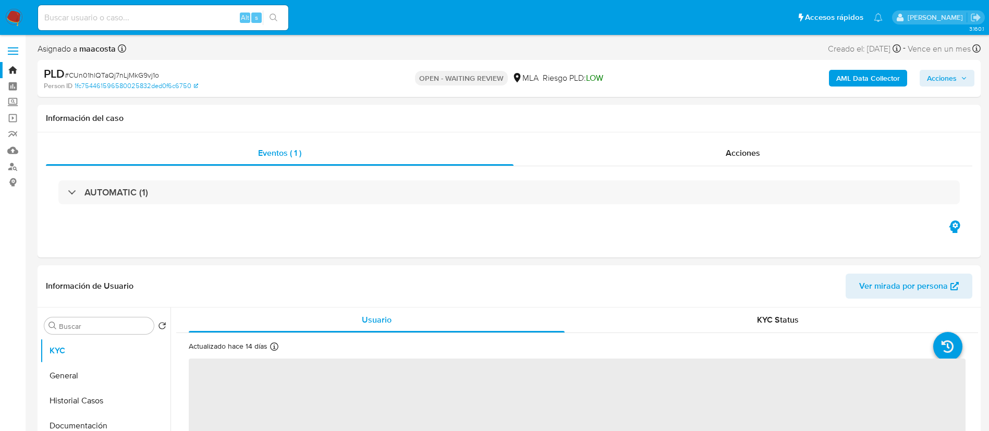
select select "10"
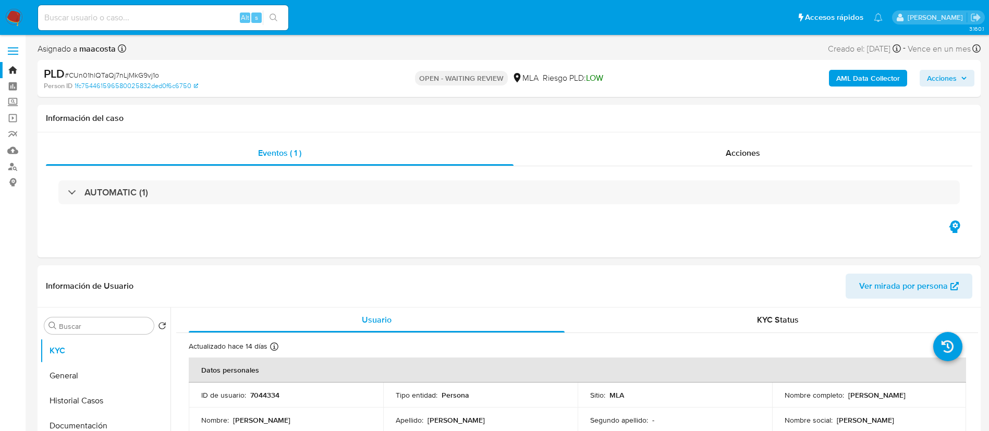
click at [902, 82] on button "AML Data Collector" at bounding box center [868, 78] width 78 height 17
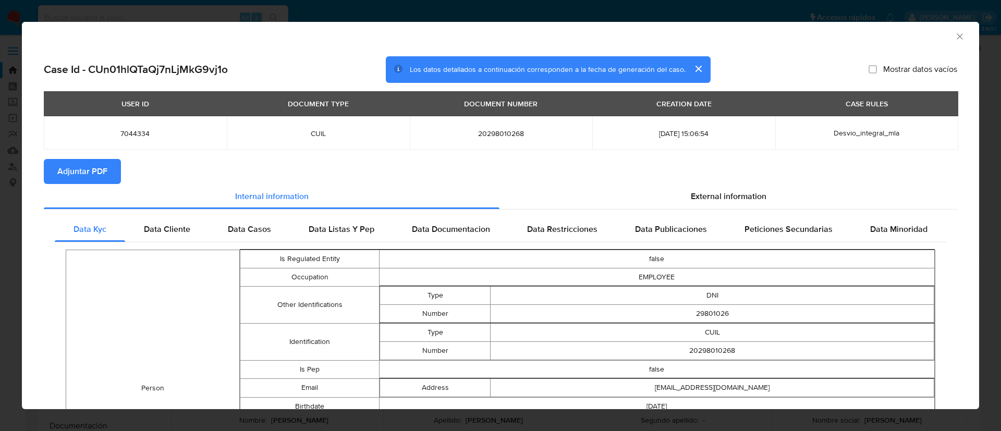
click at [83, 169] on span "Adjuntar PDF" at bounding box center [82, 171] width 50 height 23
click at [955, 40] on icon "Cerrar ventana" at bounding box center [960, 36] width 10 height 10
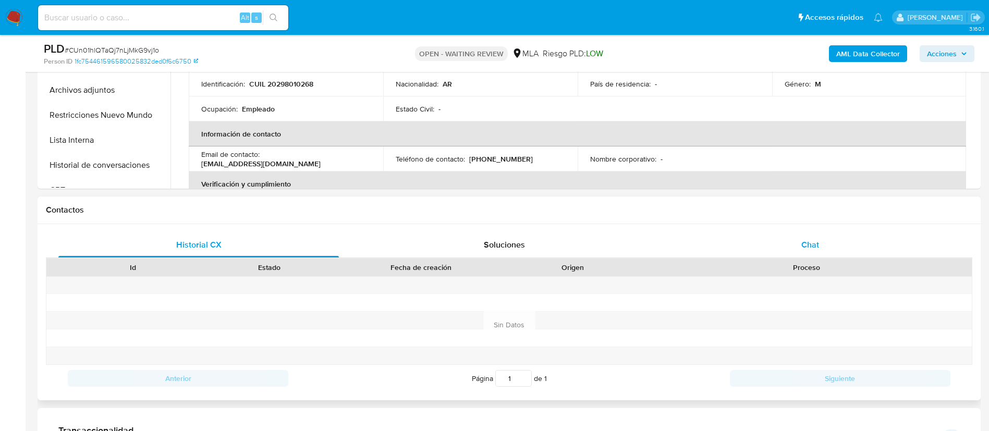
click at [800, 248] on div "Chat" at bounding box center [810, 245] width 281 height 25
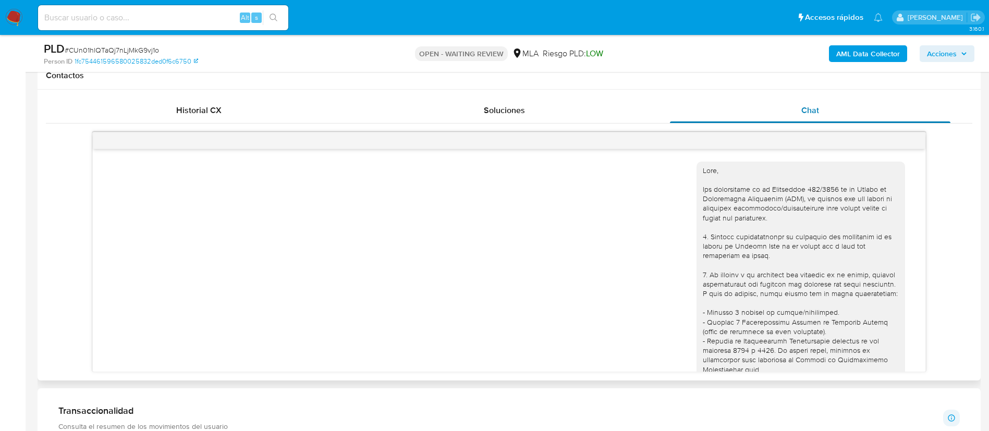
scroll to position [419, 0]
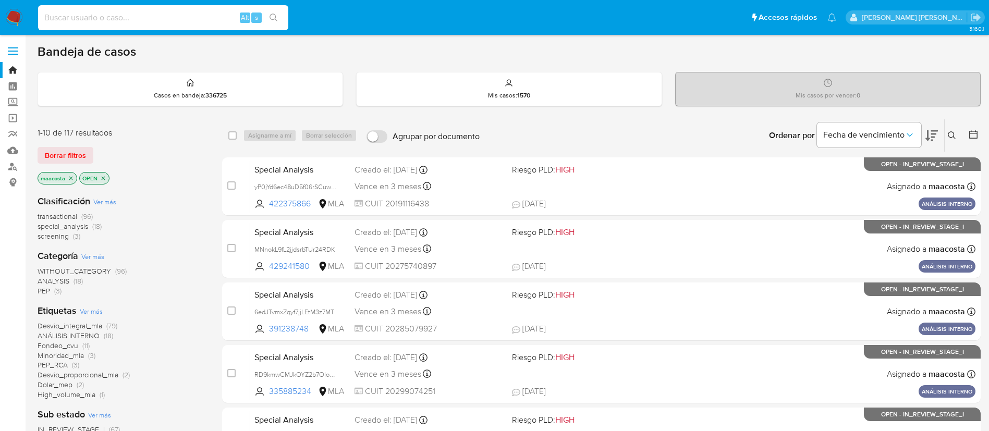
paste input "I2pxGNRjO2qbkITDt7xEUOop"
click at [167, 16] on input at bounding box center [163, 18] width 250 height 14
type input "I2pxGNRjO2qbkITDt7xEUOop"
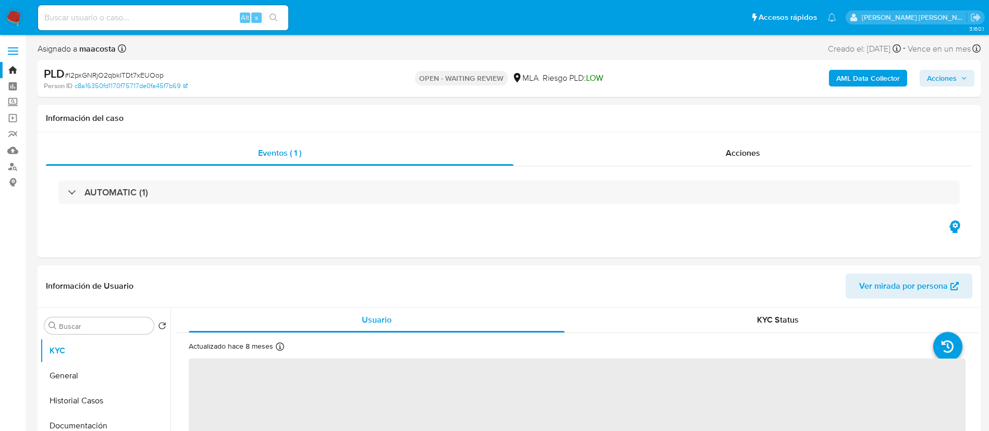
select select "10"
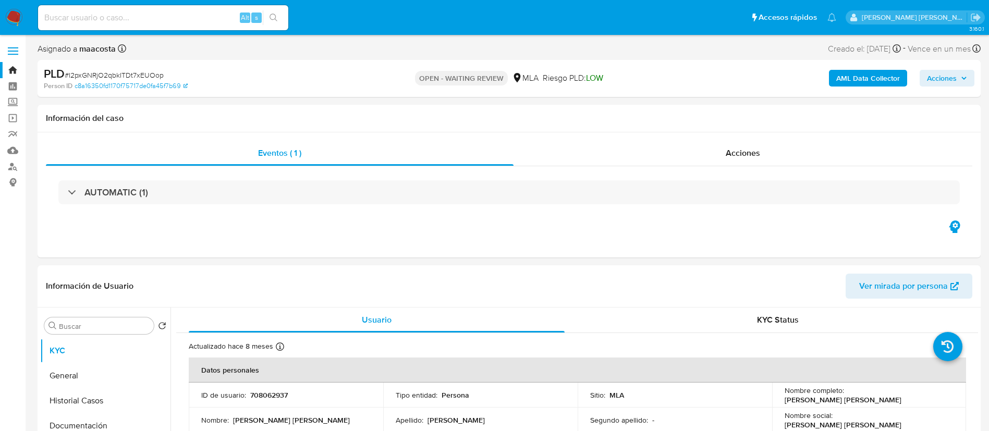
click at [902, 82] on button "AML Data Collector" at bounding box center [868, 78] width 78 height 17
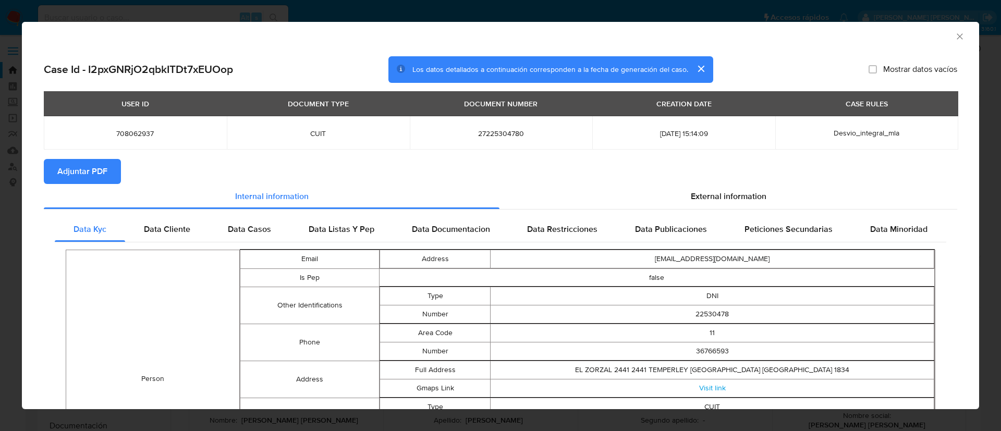
click at [83, 169] on span "Adjuntar PDF" at bounding box center [82, 171] width 50 height 23
click at [955, 40] on icon "Cerrar ventana" at bounding box center [960, 36] width 10 height 10
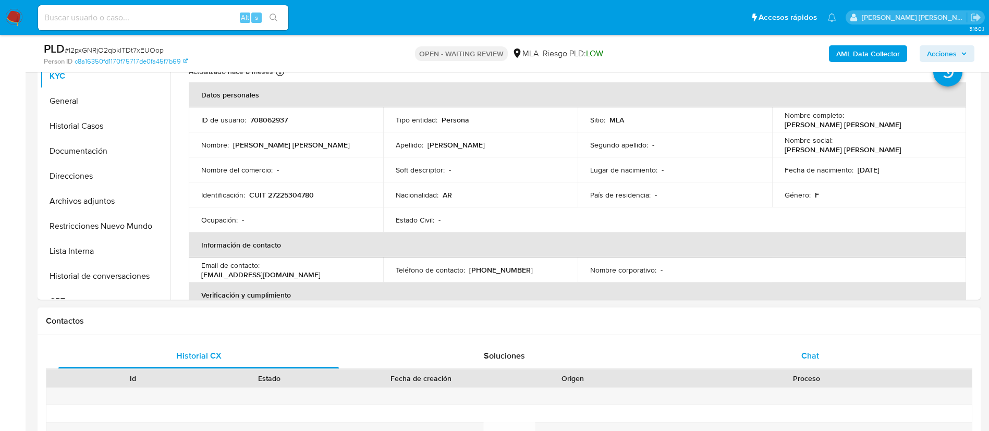
click at [805, 350] on span "Chat" at bounding box center [810, 356] width 18 height 12
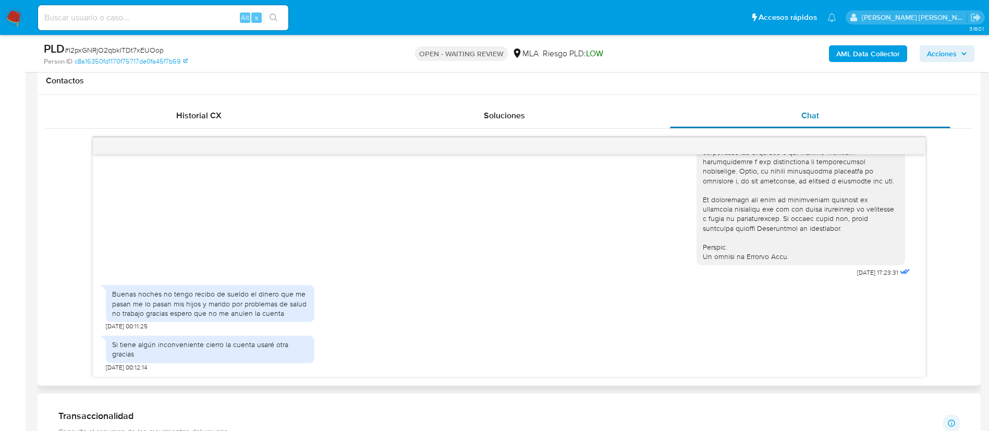
scroll to position [479, 0]
